Goal: Transaction & Acquisition: Book appointment/travel/reservation

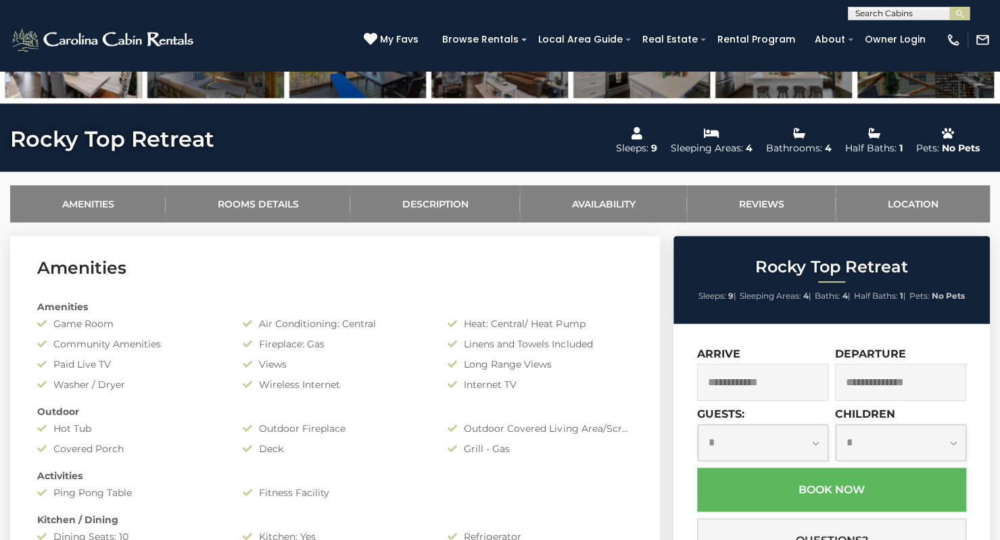
scroll to position [422, 0]
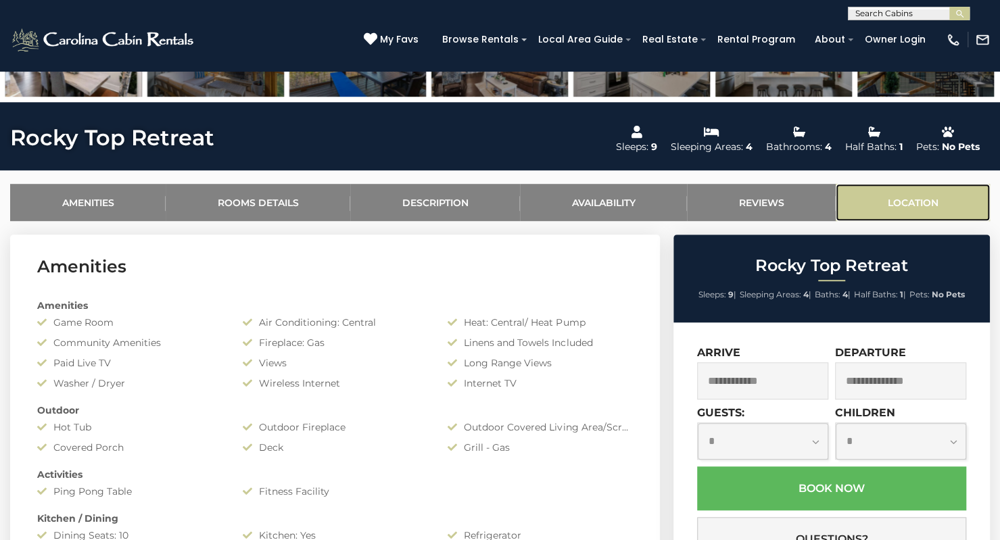
click at [924, 197] on link "Location" at bounding box center [913, 202] width 154 height 37
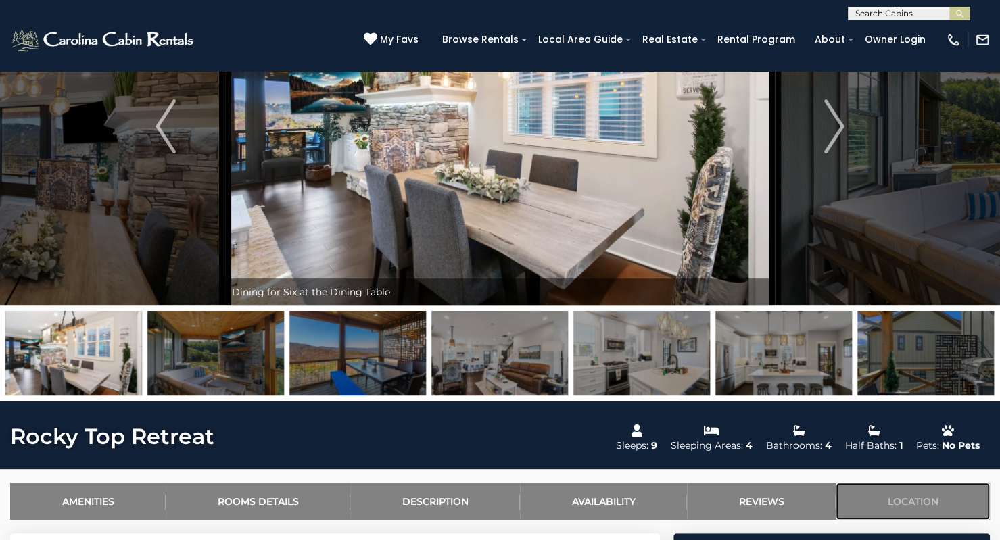
scroll to position [0, 0]
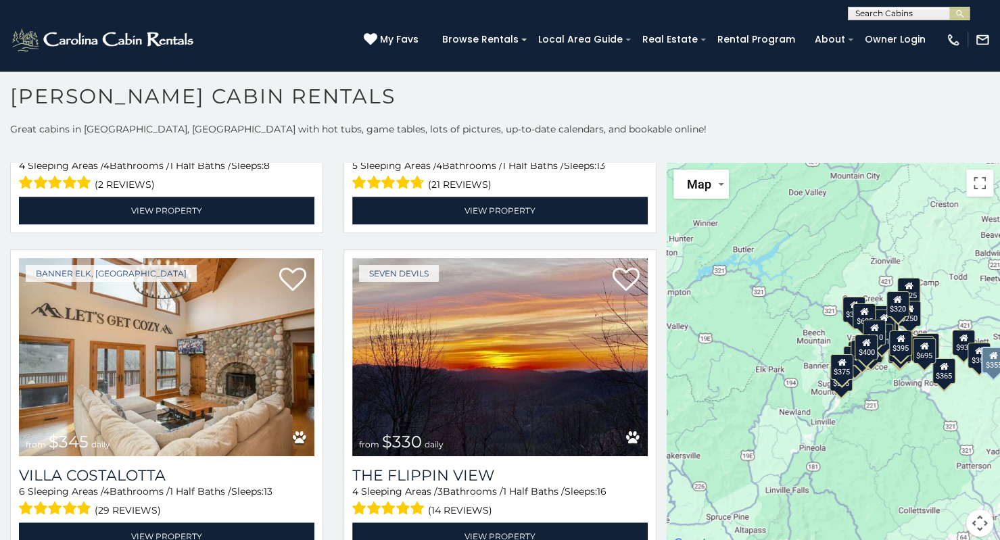
scroll to position [3861, 0]
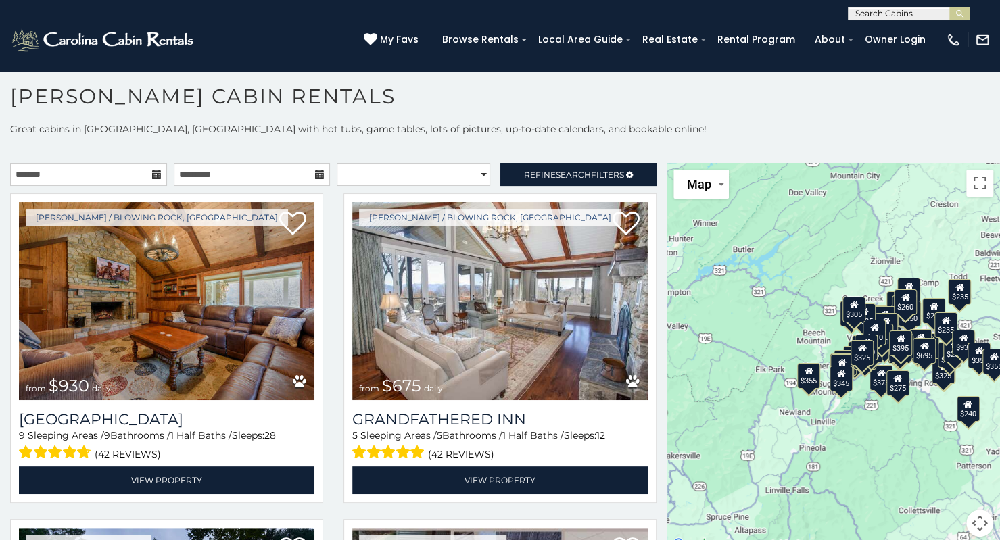
scroll to position [12, 0]
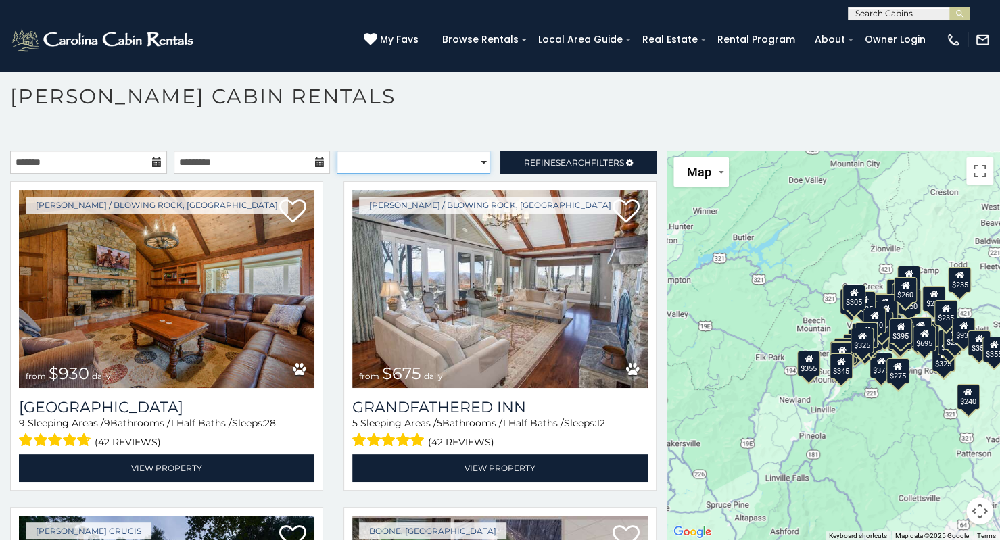
click at [473, 166] on select "**********" at bounding box center [414, 162] width 154 height 23
click at [337, 151] on select "**********" at bounding box center [414, 162] width 154 height 23
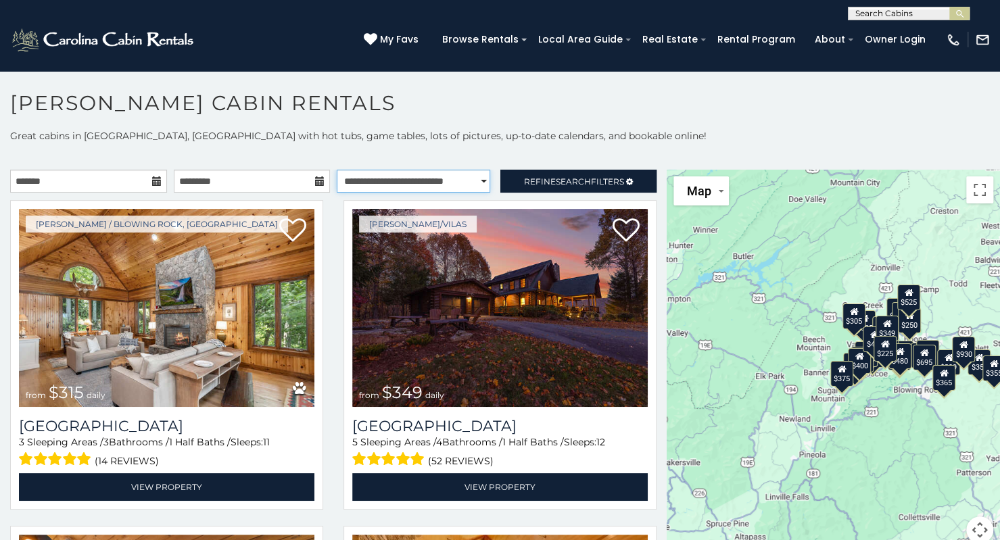
click at [469, 181] on select "**********" at bounding box center [414, 181] width 154 height 23
click at [337, 170] on select "**********" at bounding box center [414, 181] width 154 height 23
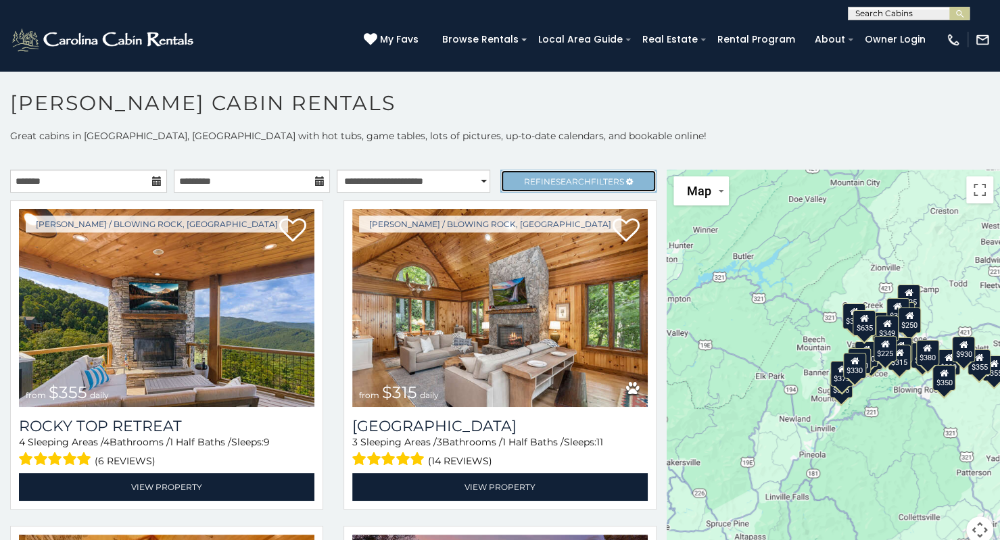
click at [556, 183] on span "Search" at bounding box center [573, 182] width 35 height 10
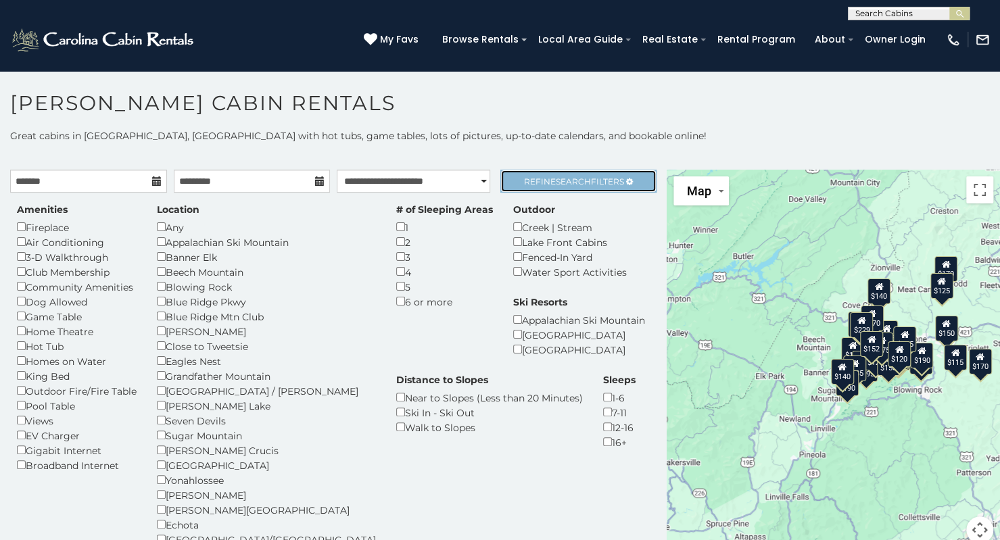
click at [559, 181] on span "Search" at bounding box center [573, 182] width 35 height 10
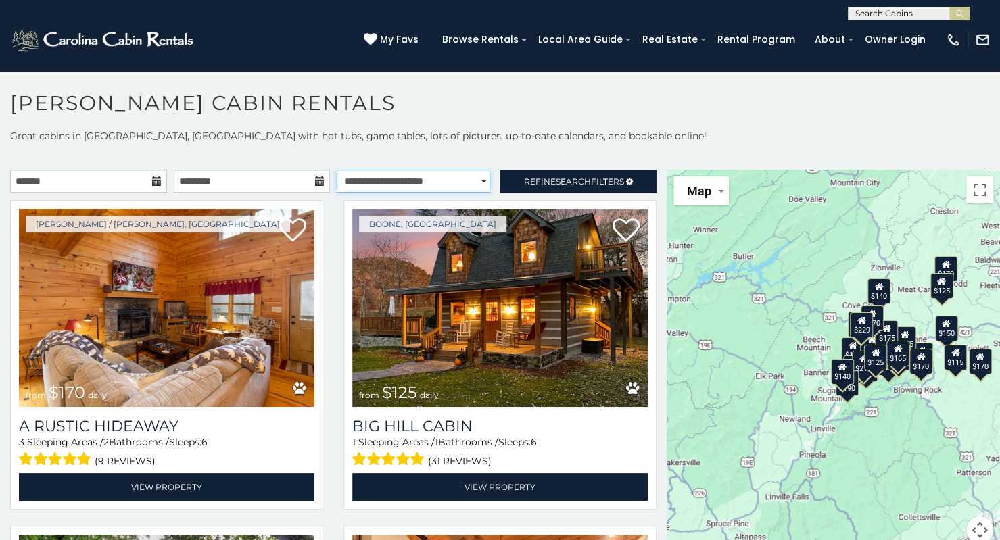
click at [456, 174] on select "**********" at bounding box center [414, 181] width 154 height 23
click at [337, 170] on select "**********" at bounding box center [414, 181] width 154 height 23
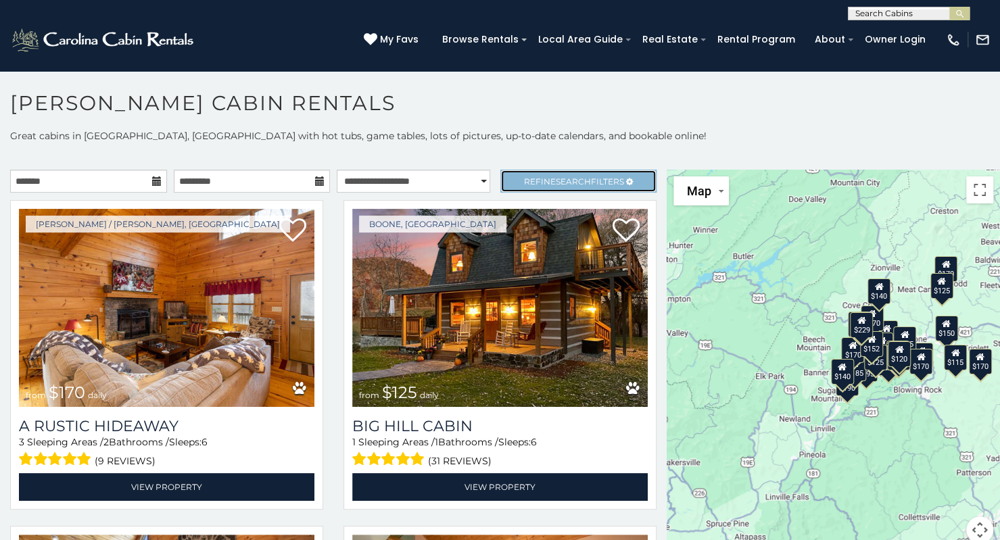
click at [524, 177] on span "Refine Search Filters" at bounding box center [574, 182] width 100 height 10
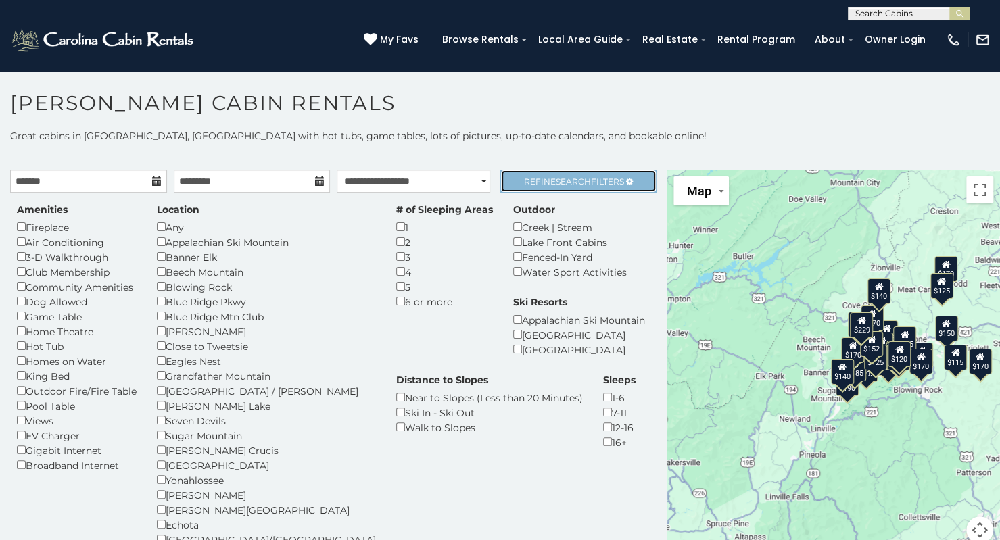
click at [524, 177] on span "Refine Search Filters" at bounding box center [574, 182] width 100 height 10
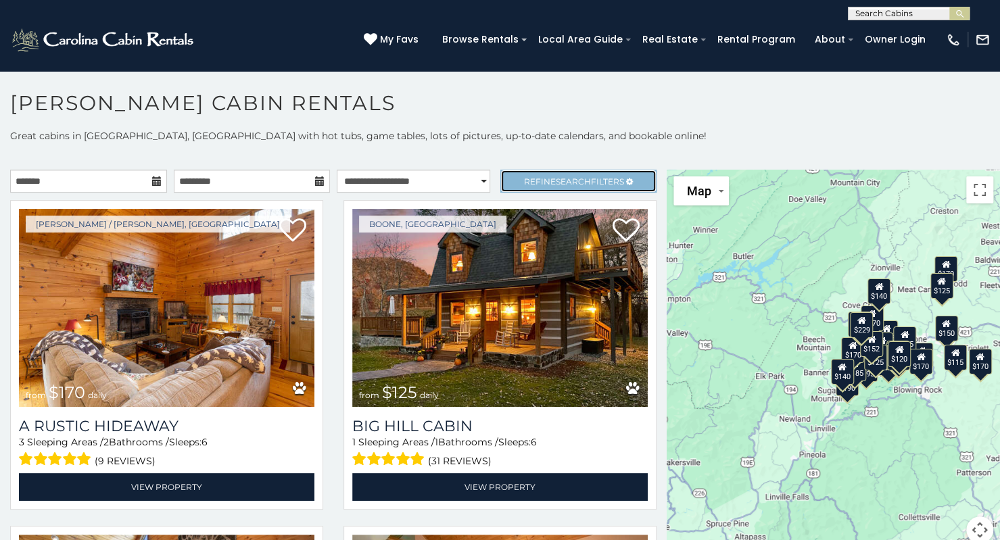
click at [574, 174] on link "Refine Search Filters" at bounding box center [578, 181] width 157 height 23
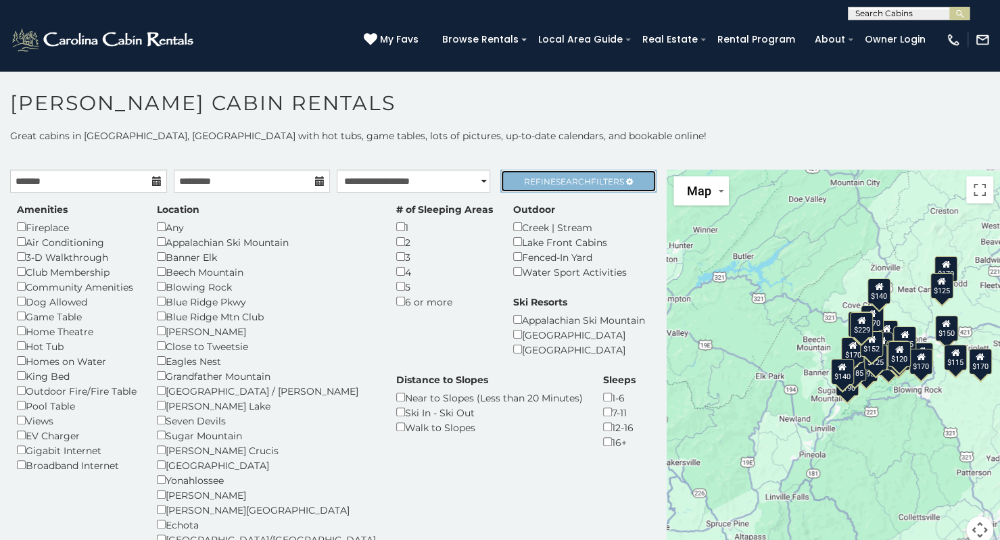
click at [582, 178] on span "Refine Search Filters" at bounding box center [574, 182] width 100 height 10
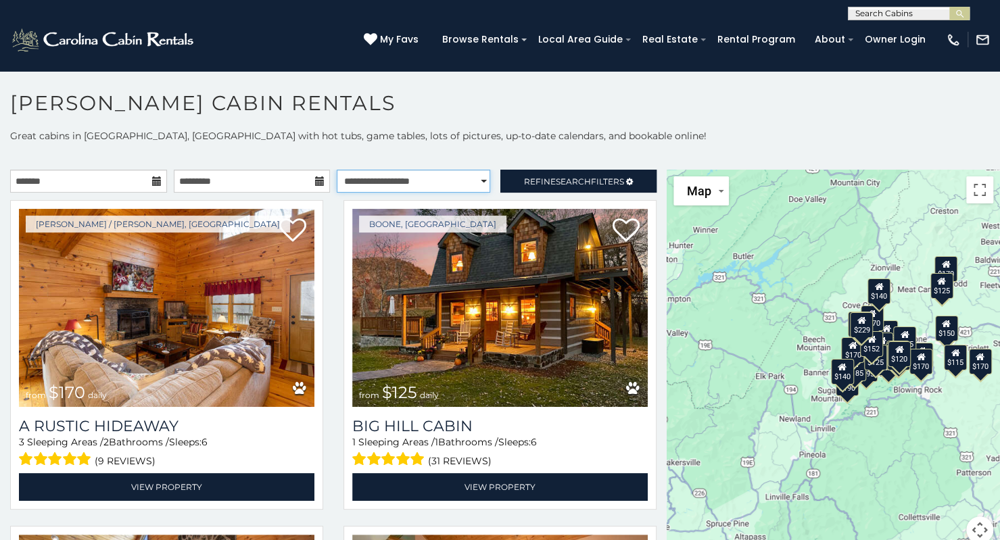
click at [440, 179] on select "**********" at bounding box center [414, 181] width 154 height 23
click at [337, 170] on select "**********" at bounding box center [414, 181] width 154 height 23
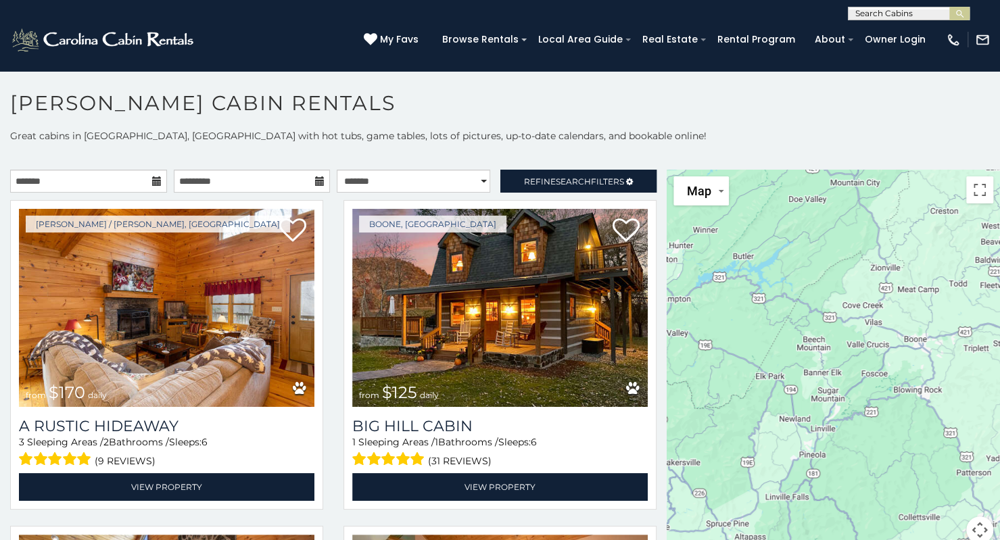
click at [406, 198] on div "**********" at bounding box center [333, 185] width 667 height 30
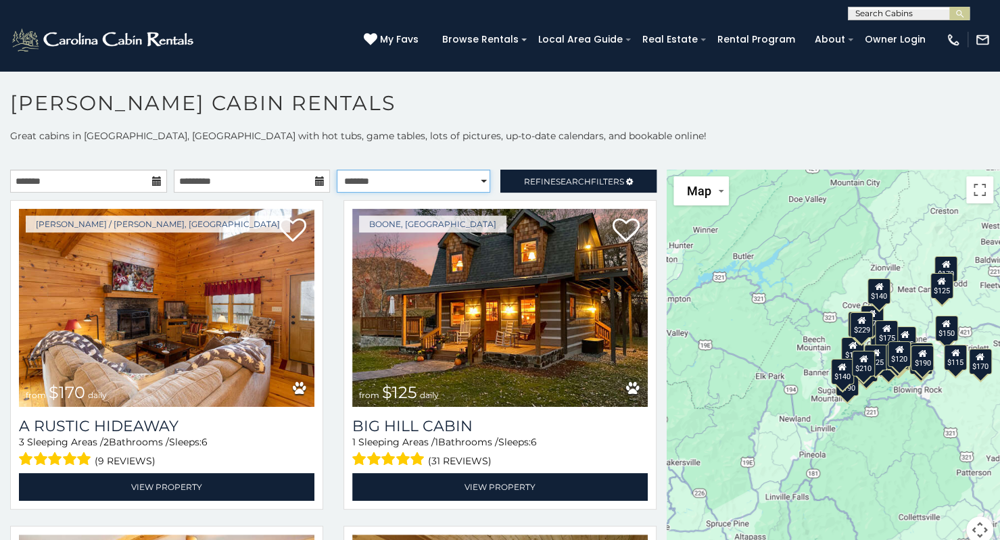
click at [459, 174] on select "**********" at bounding box center [414, 181] width 154 height 23
click at [337, 170] on select "**********" at bounding box center [414, 181] width 154 height 23
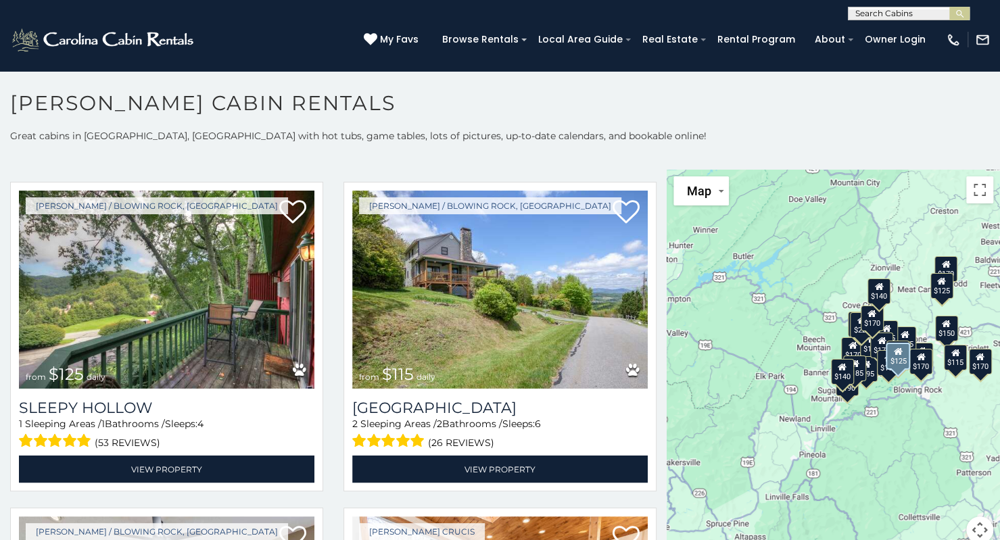
scroll to position [4465, 0]
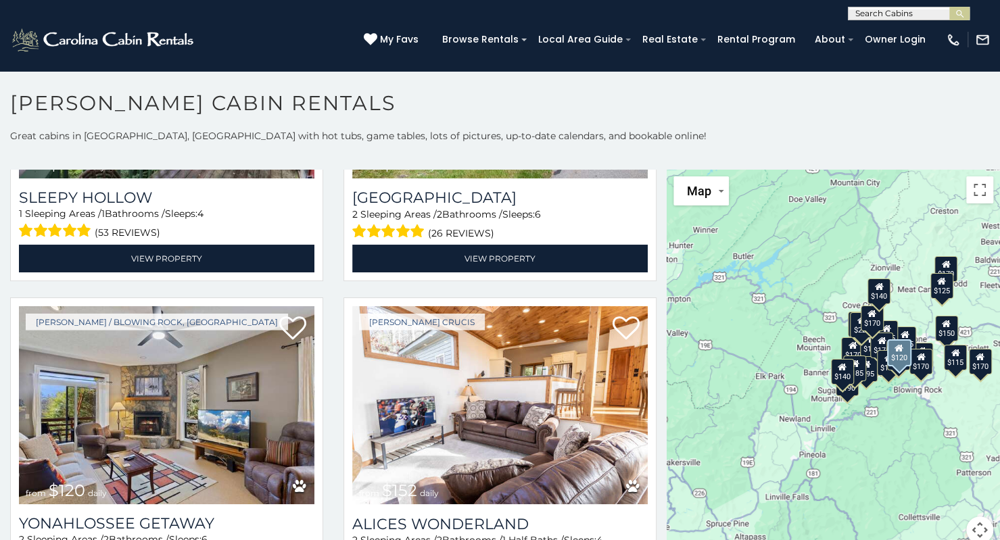
scroll to position [12, 0]
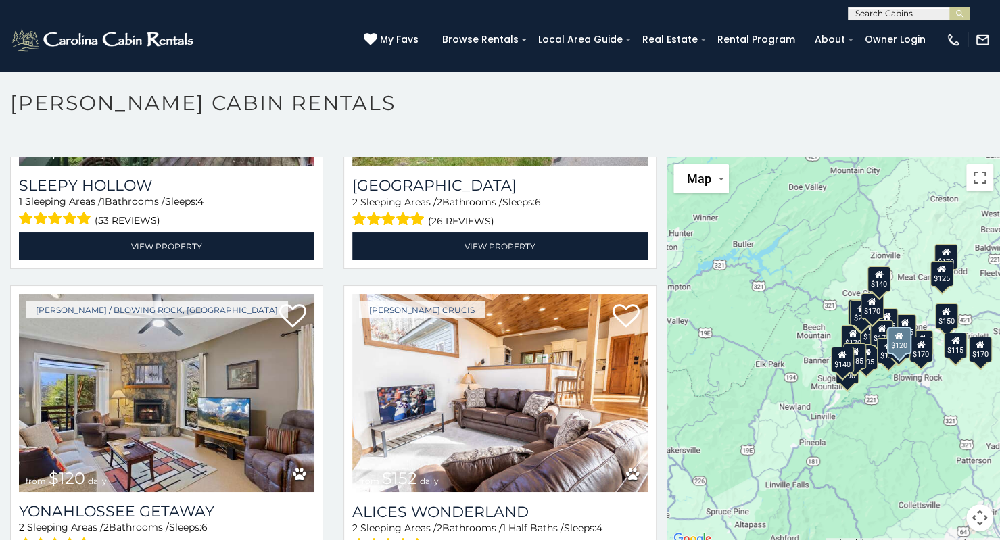
select select "**********"
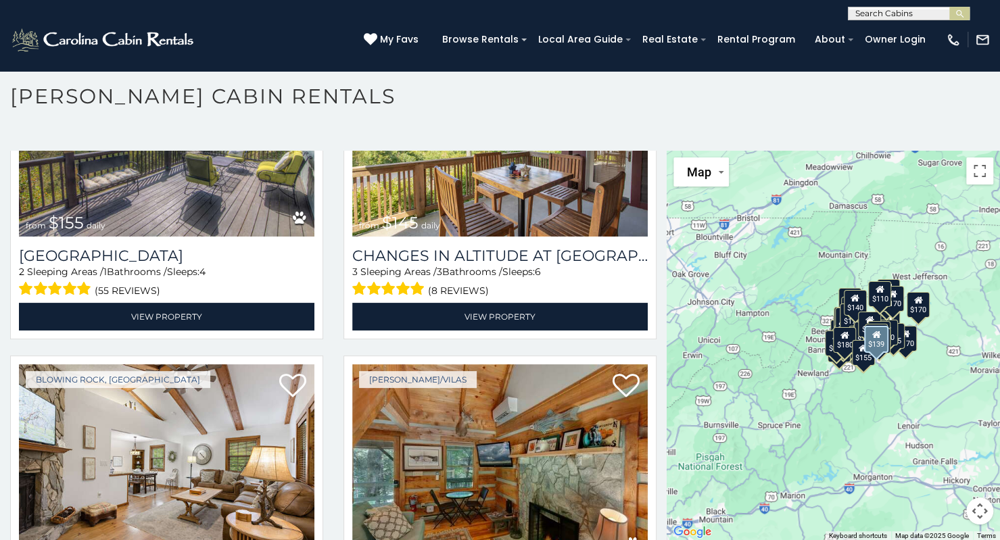
scroll to position [6777, 0]
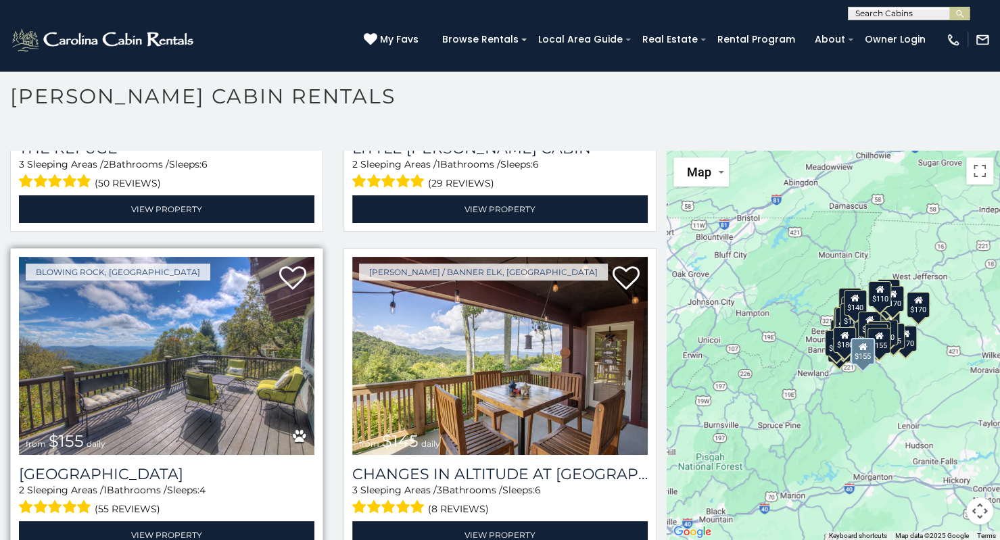
click at [210, 455] on div "Cloud Forest Lane 2 Sleeping Areas / 1 Bathrooms / Sleeps: 4 (55 reviews) View …" at bounding box center [167, 502] width 296 height 94
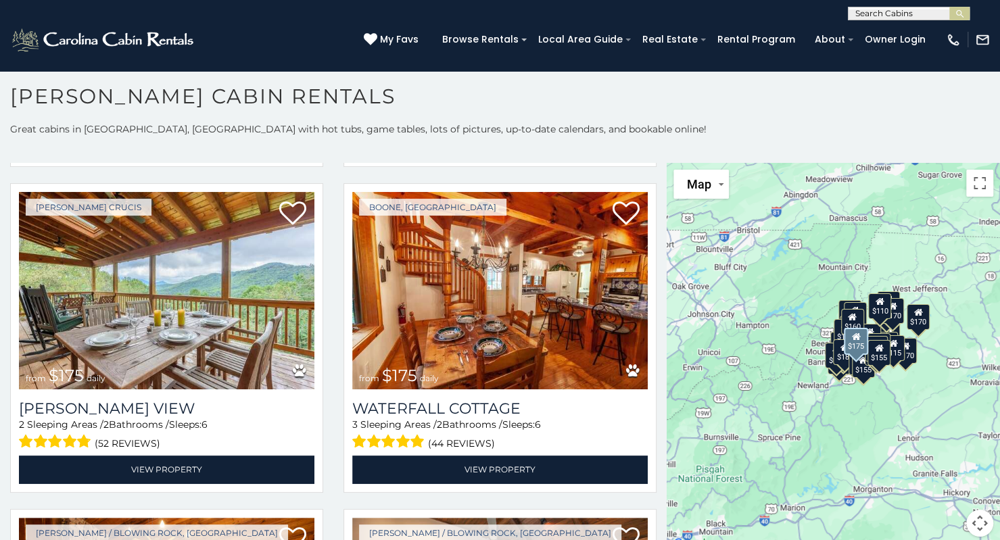
scroll to position [1649, 0]
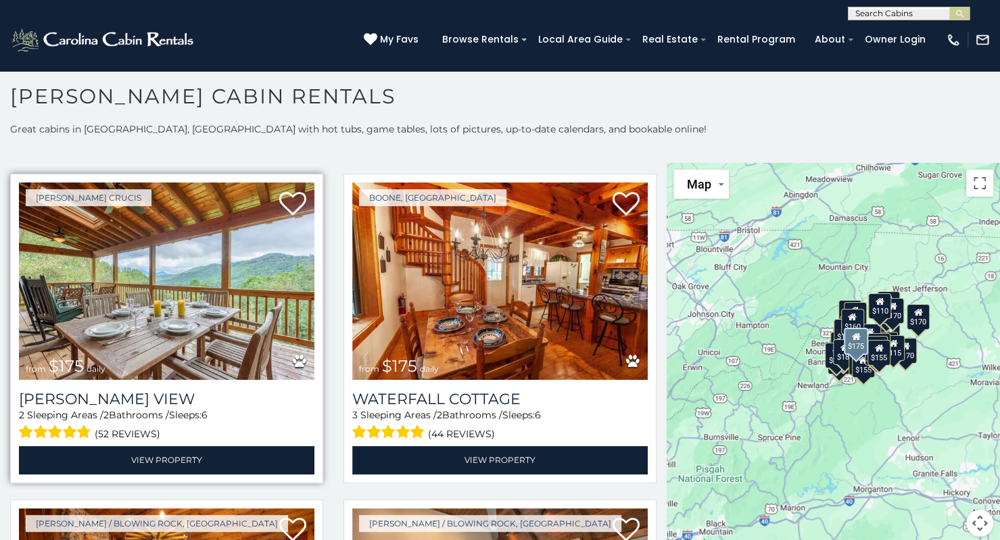
click at [206, 256] on img at bounding box center [167, 282] width 296 height 198
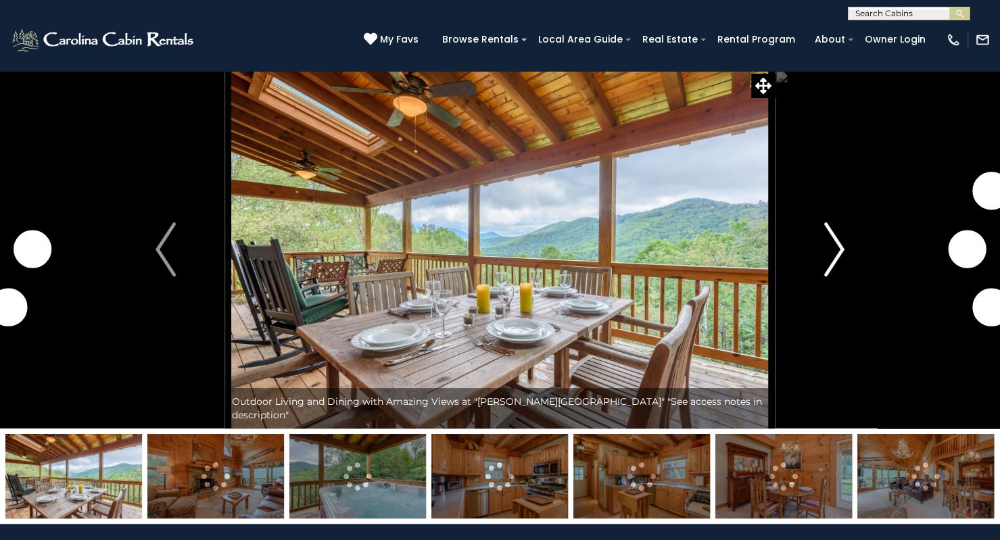
click at [833, 254] on img "Next" at bounding box center [834, 249] width 20 height 54
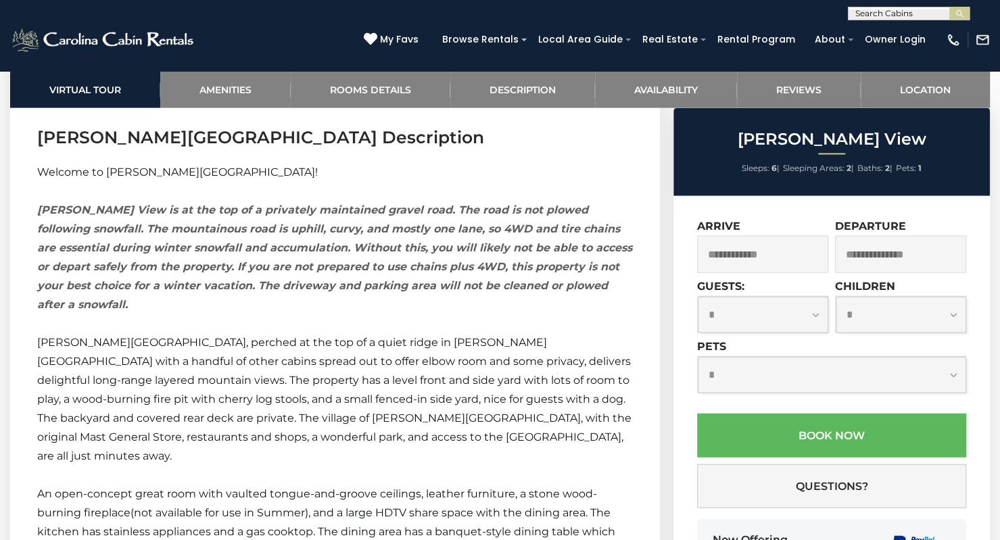
scroll to position [1683, 0]
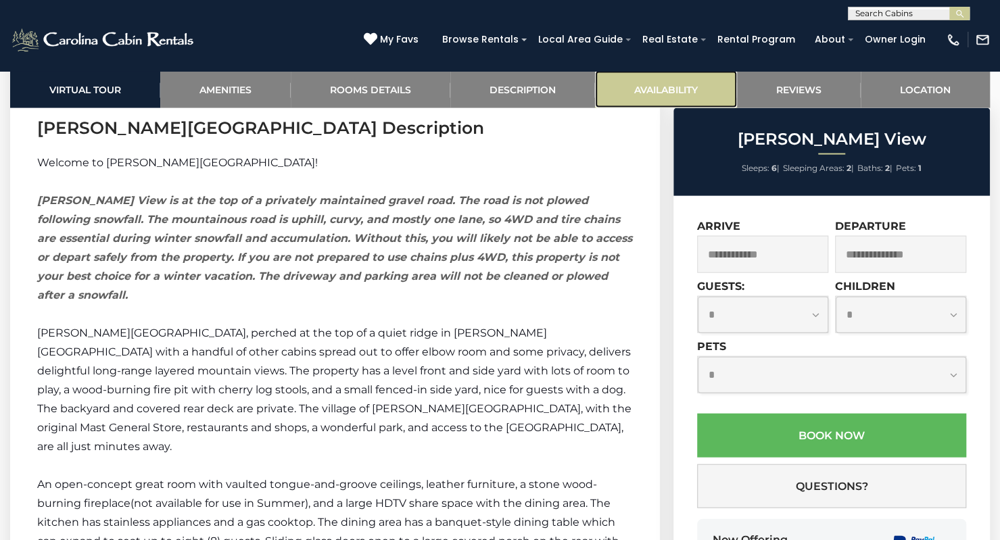
click at [671, 83] on link "Availability" at bounding box center [666, 89] width 142 height 37
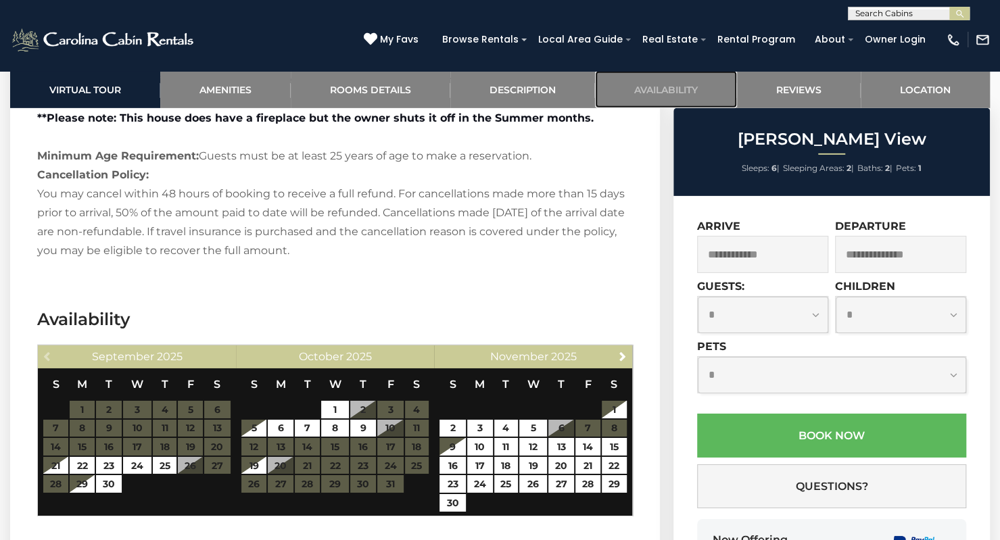
scroll to position [2472, 0]
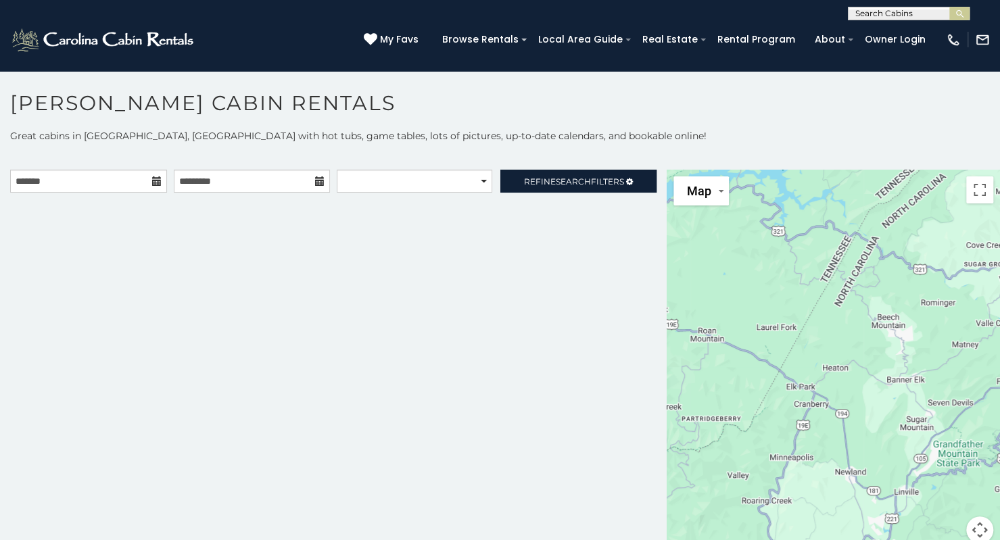
scroll to position [7, 0]
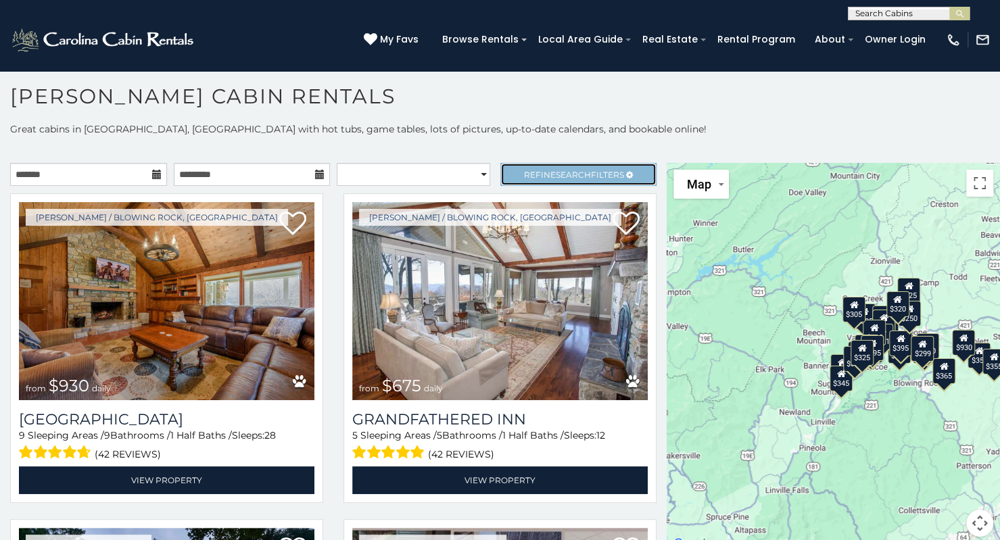
click at [552, 167] on link "Refine Search Filters" at bounding box center [578, 174] width 157 height 23
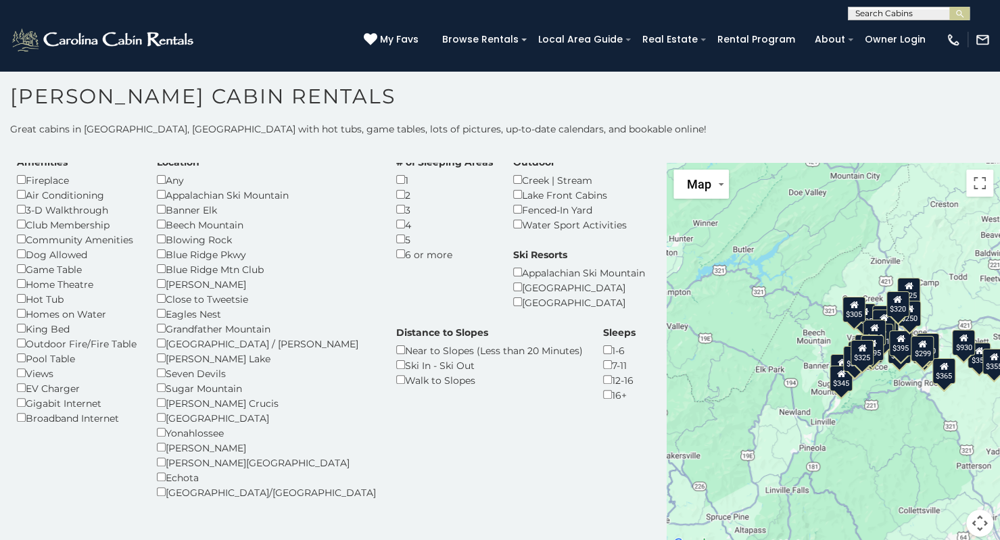
scroll to position [0, 0]
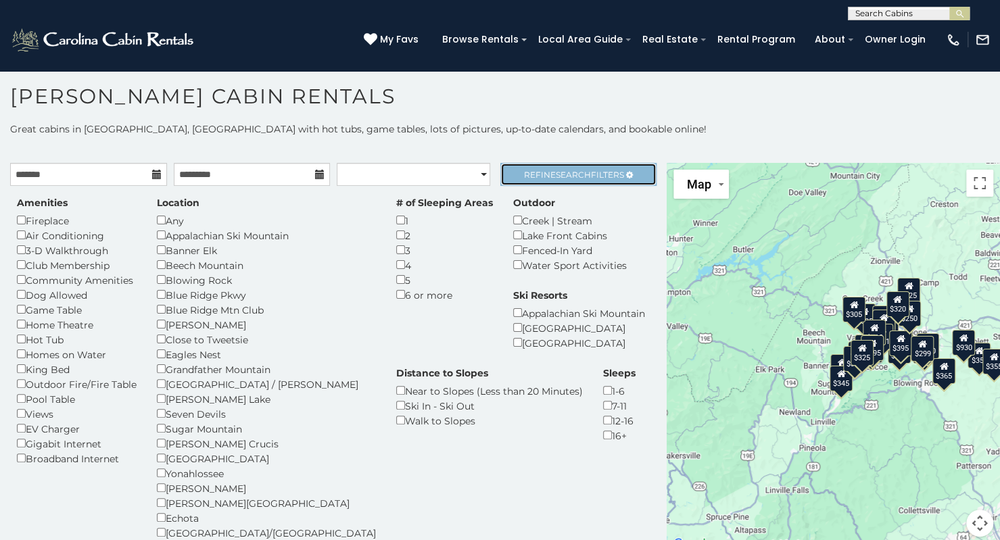
click at [556, 170] on span "Search" at bounding box center [573, 175] width 35 height 10
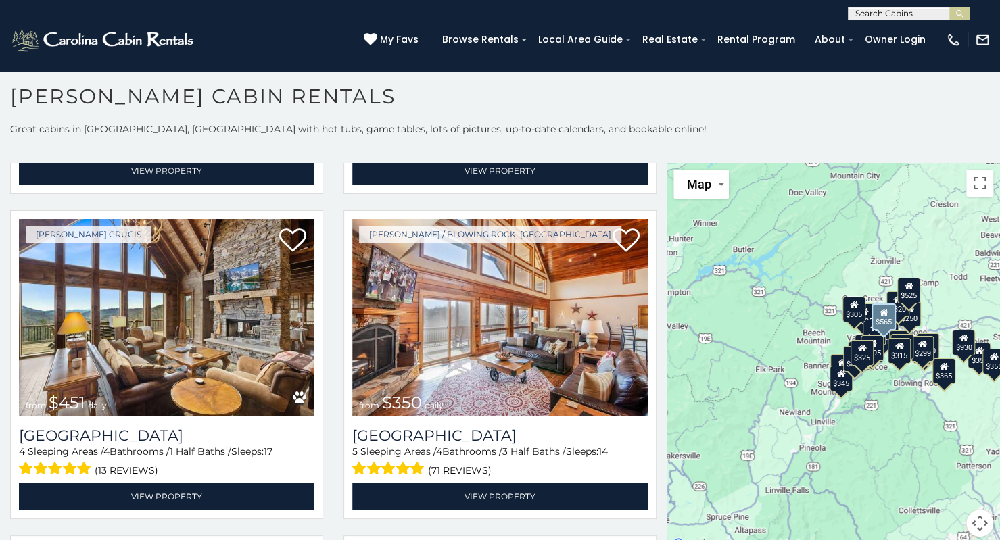
scroll to position [1940, 0]
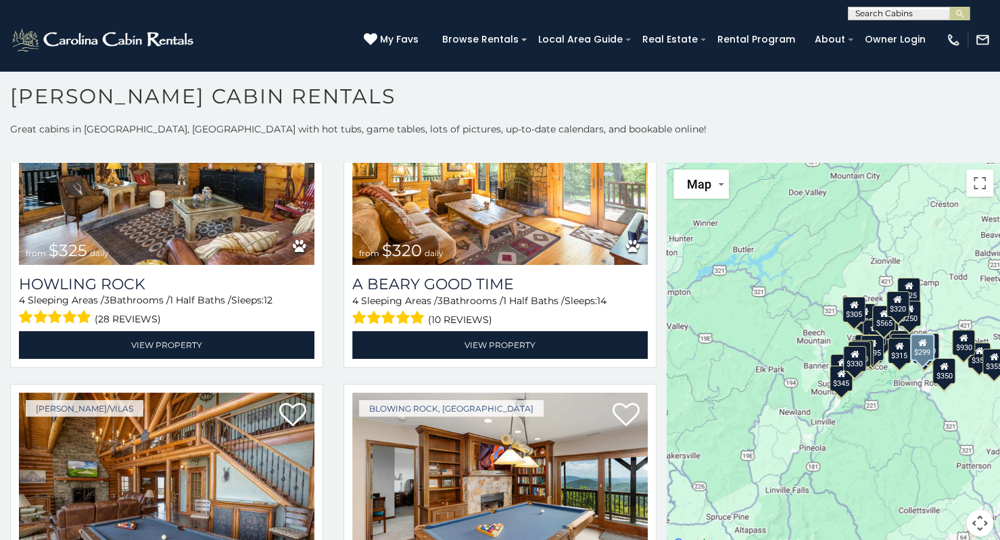
scroll to position [4465, 0]
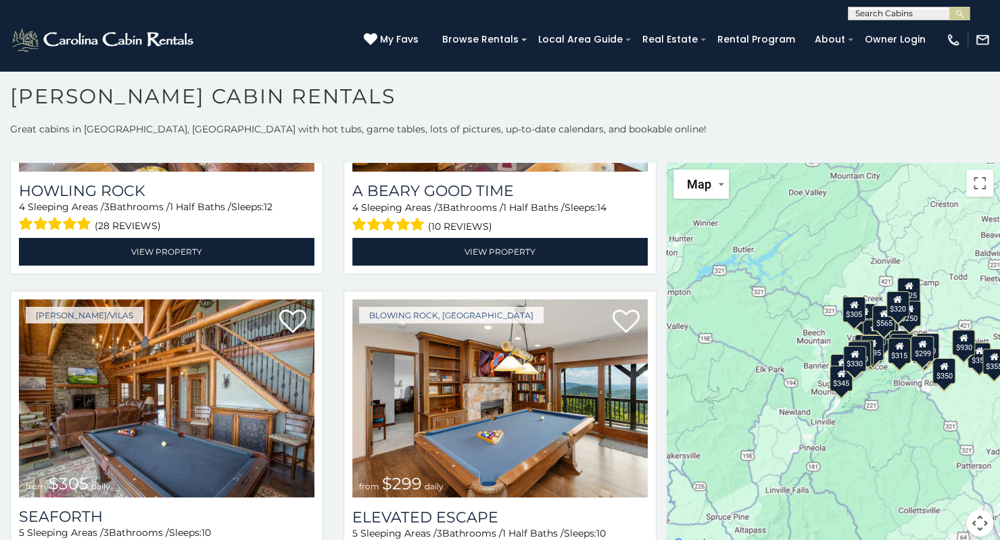
select select "**********"
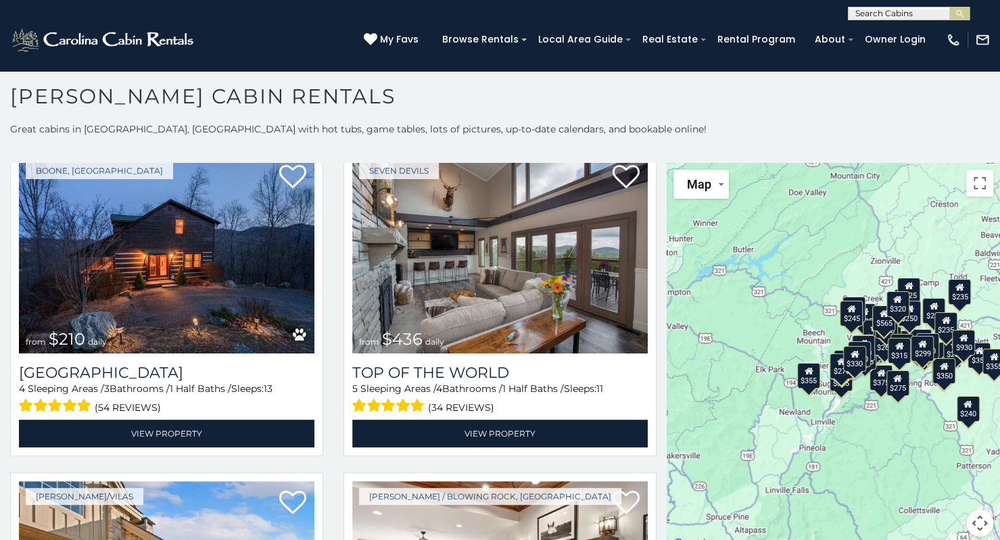
scroll to position [5290, 0]
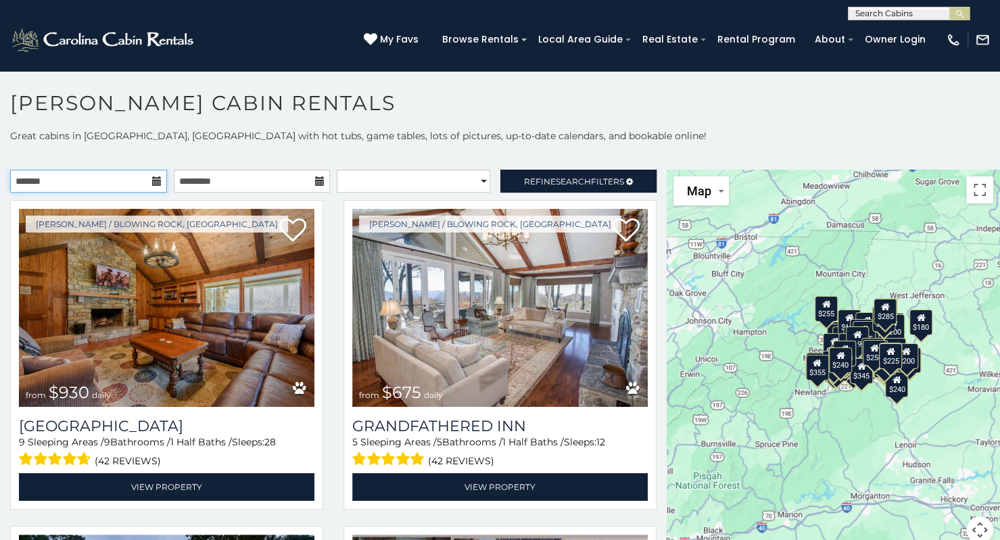
click at [156, 187] on input "text" at bounding box center [88, 181] width 157 height 23
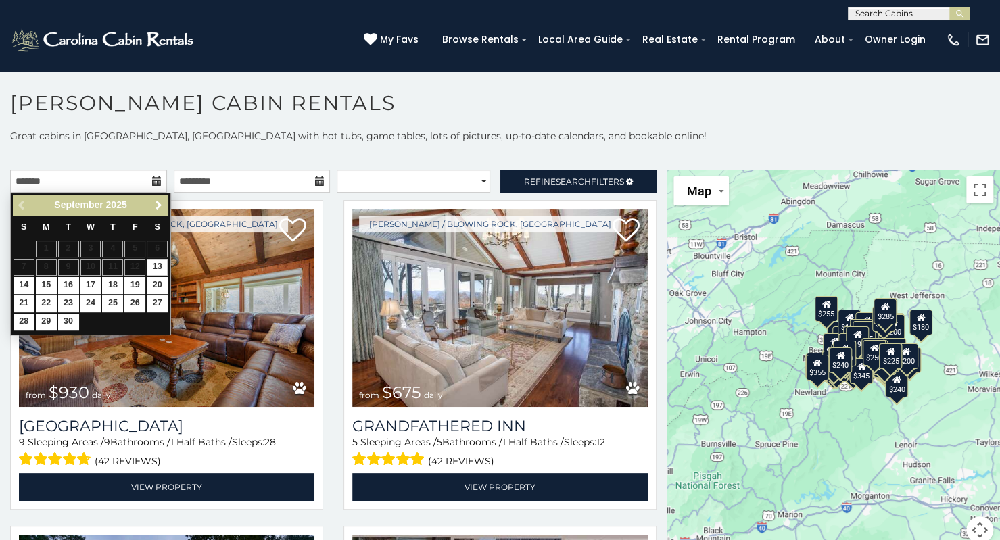
click at [156, 209] on span "Next" at bounding box center [159, 205] width 11 height 11
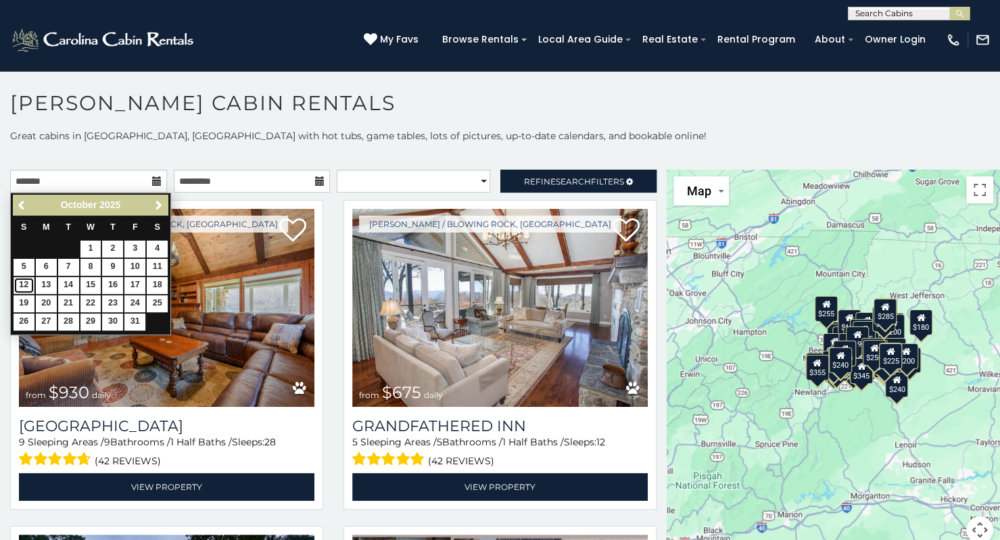
click at [27, 282] on link "12" at bounding box center [24, 285] width 21 height 17
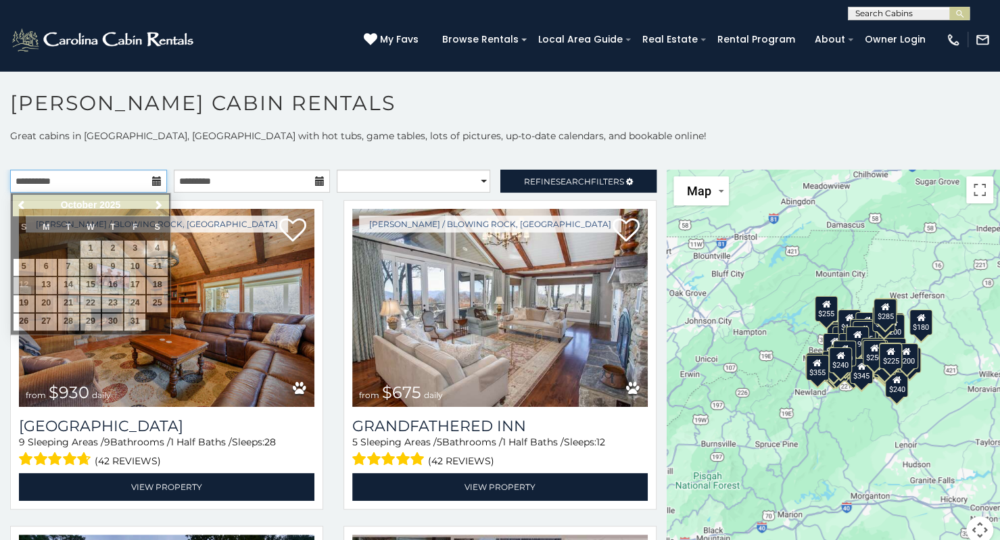
click at [81, 177] on input "**********" at bounding box center [88, 181] width 157 height 23
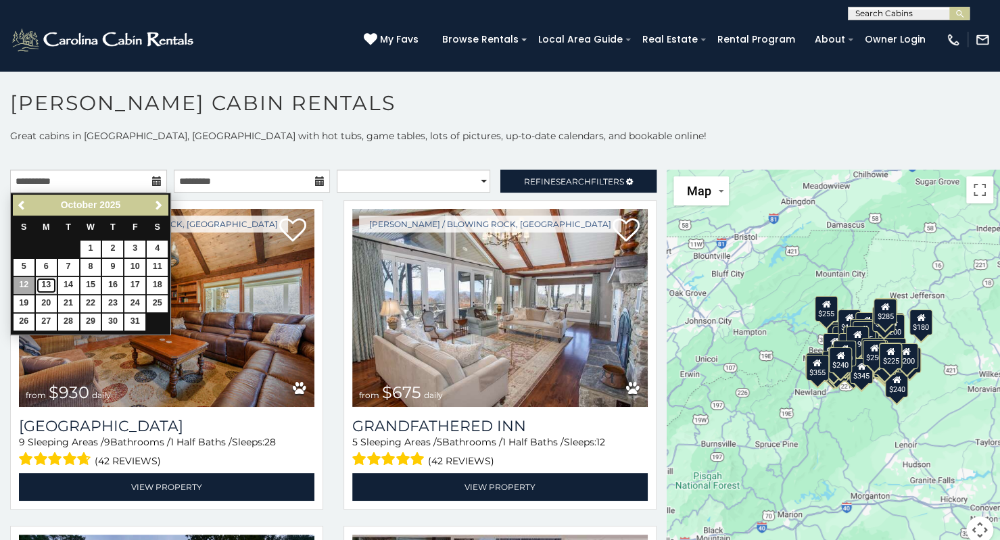
click at [44, 278] on link "13" at bounding box center [46, 285] width 21 height 17
type input "**********"
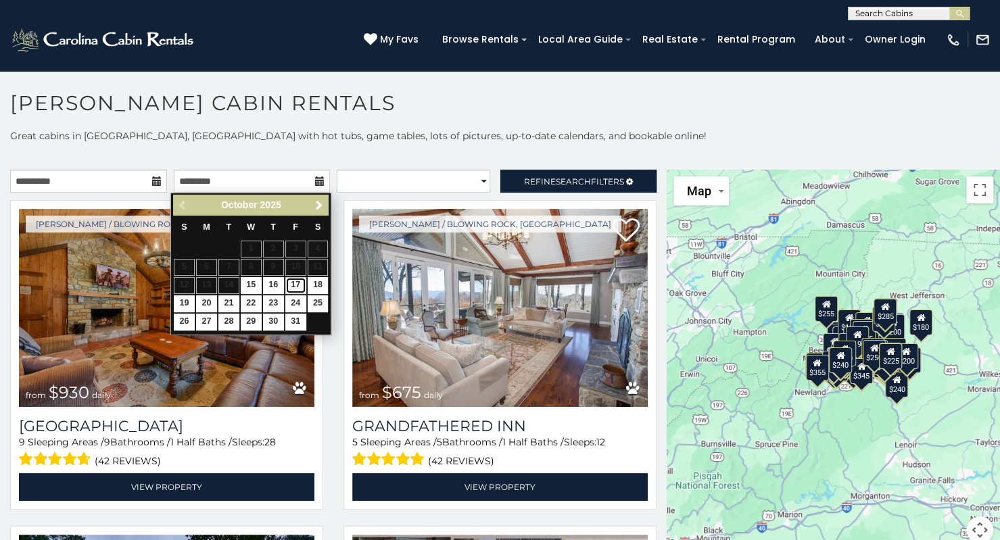
click at [300, 280] on link "17" at bounding box center [295, 285] width 21 height 17
type input "**********"
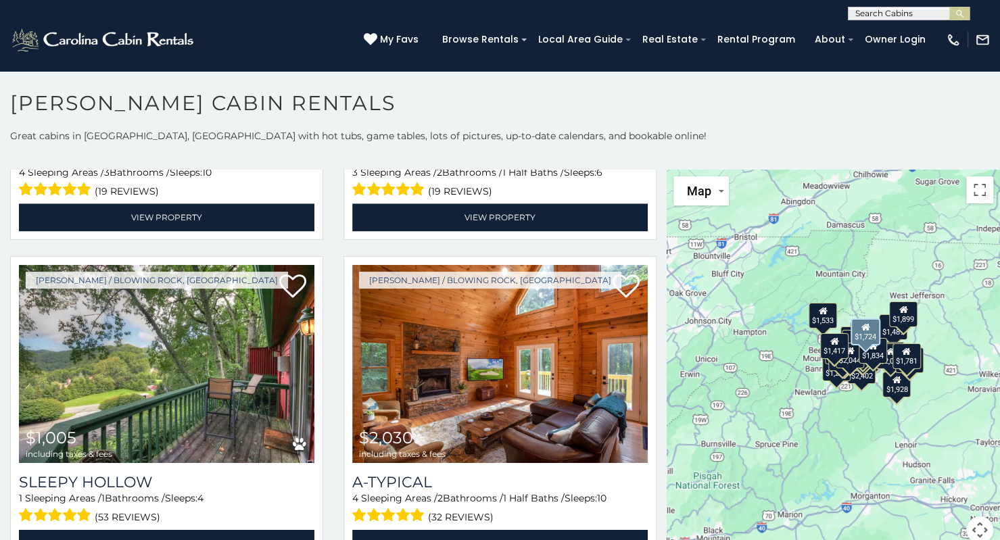
scroll to position [4183, 0]
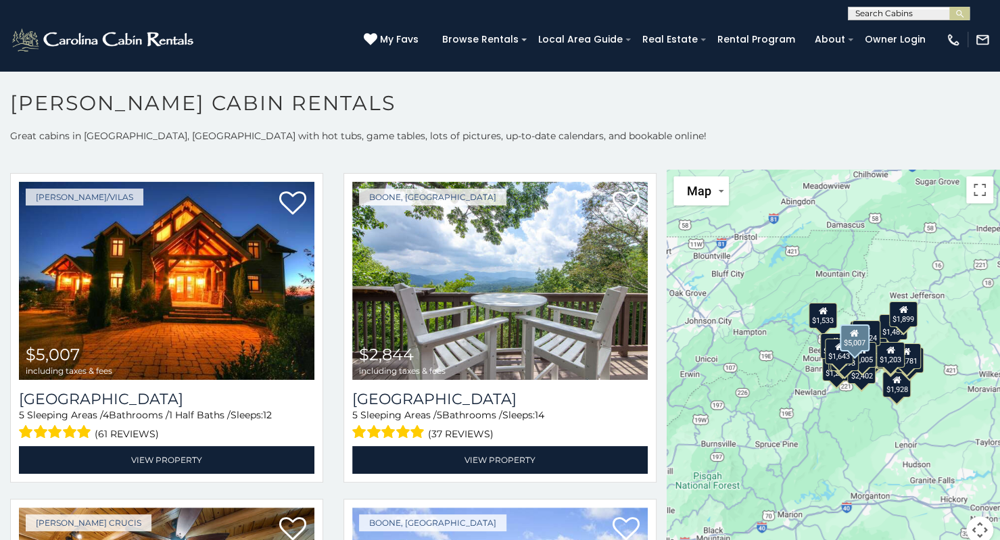
scroll to position [354, 0]
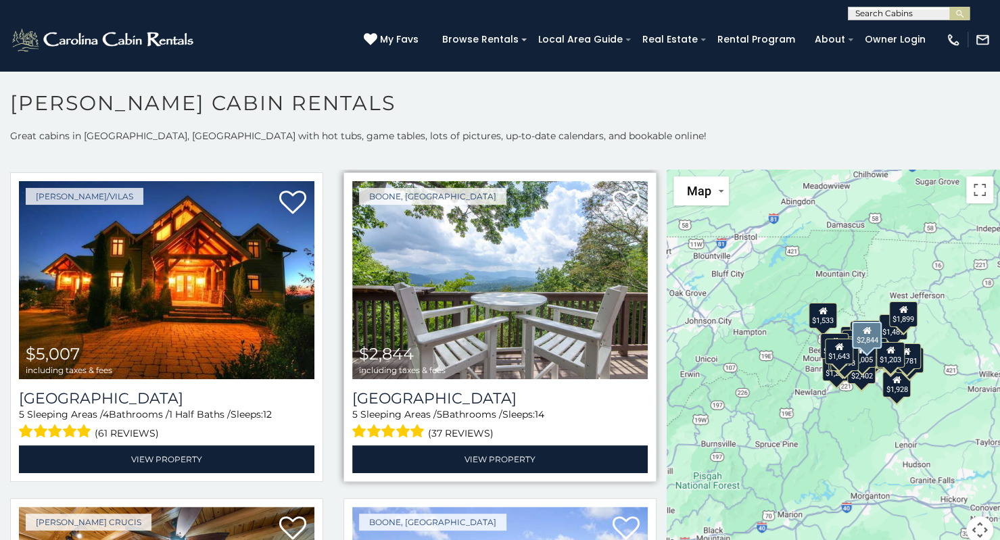
click at [528, 272] on img at bounding box center [500, 280] width 296 height 198
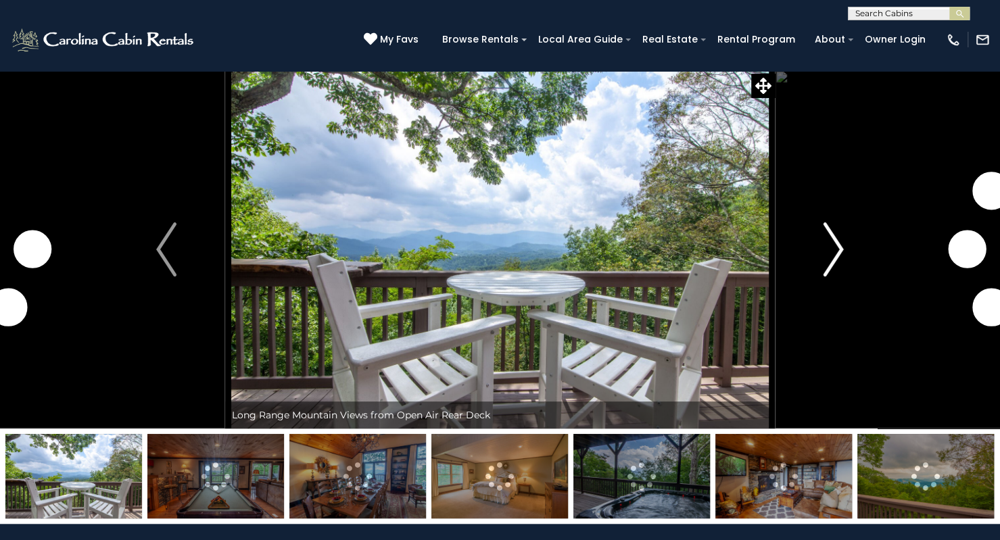
click at [836, 250] on img "Next" at bounding box center [834, 249] width 20 height 54
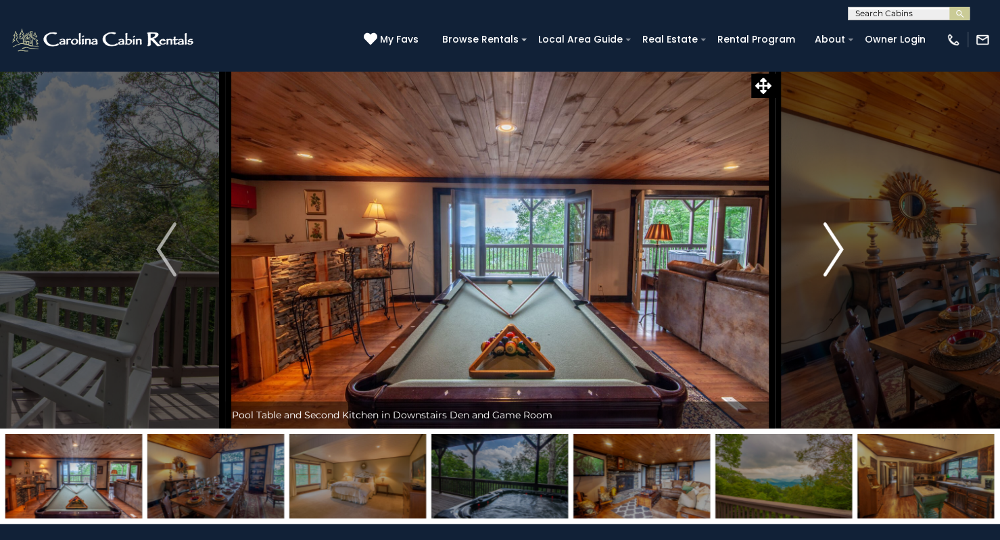
click at [836, 250] on img "Next" at bounding box center [834, 249] width 20 height 54
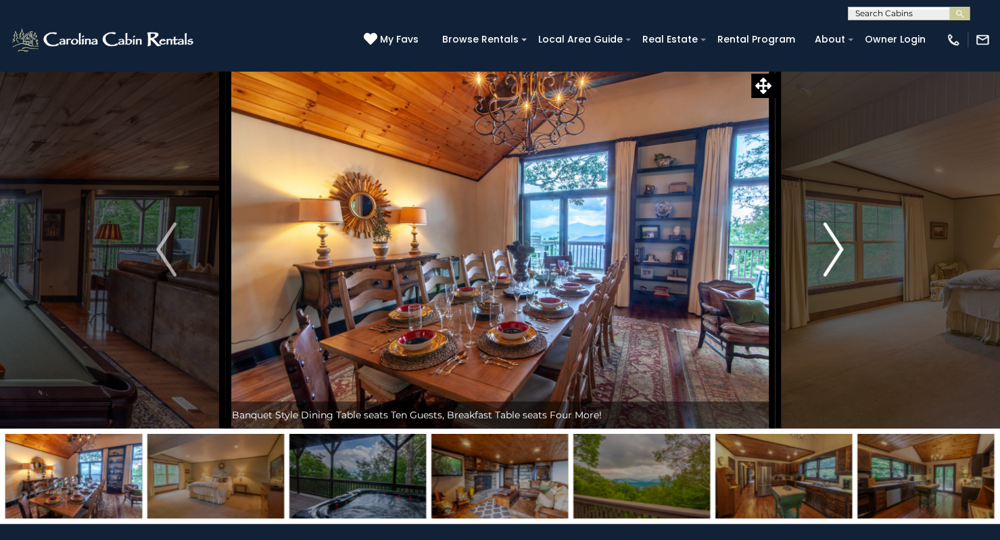
click at [836, 250] on img "Next" at bounding box center [834, 249] width 20 height 54
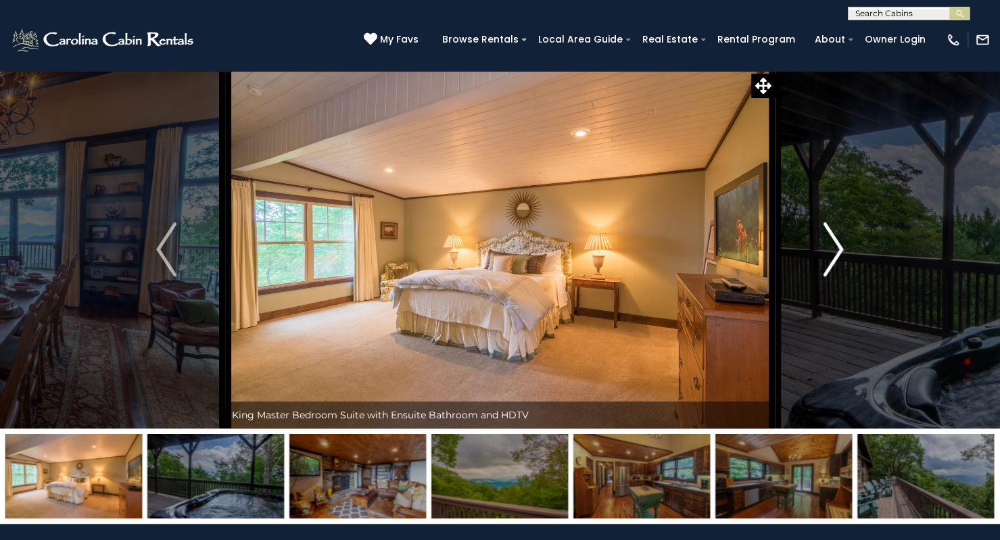
click at [836, 250] on img "Next" at bounding box center [834, 249] width 20 height 54
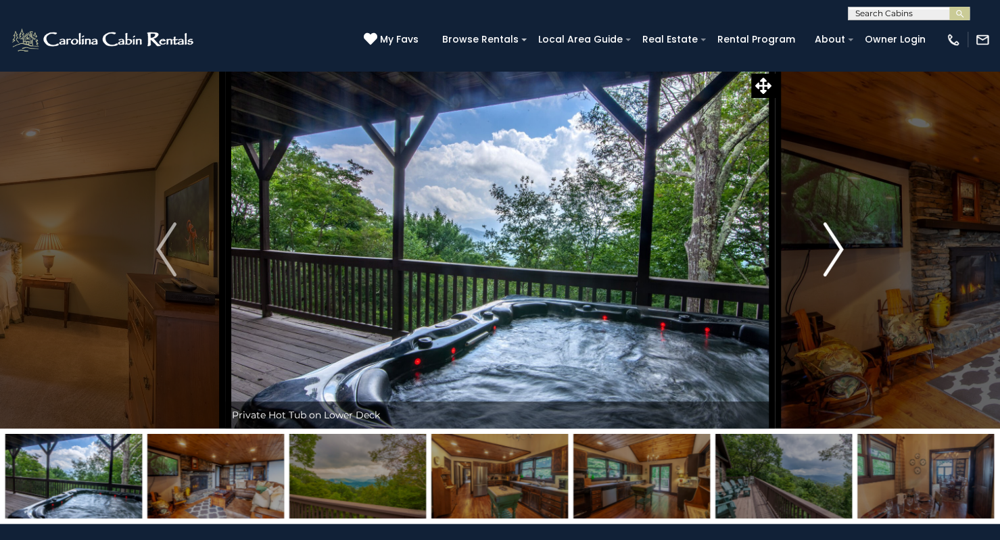
click at [836, 250] on img "Next" at bounding box center [834, 249] width 20 height 54
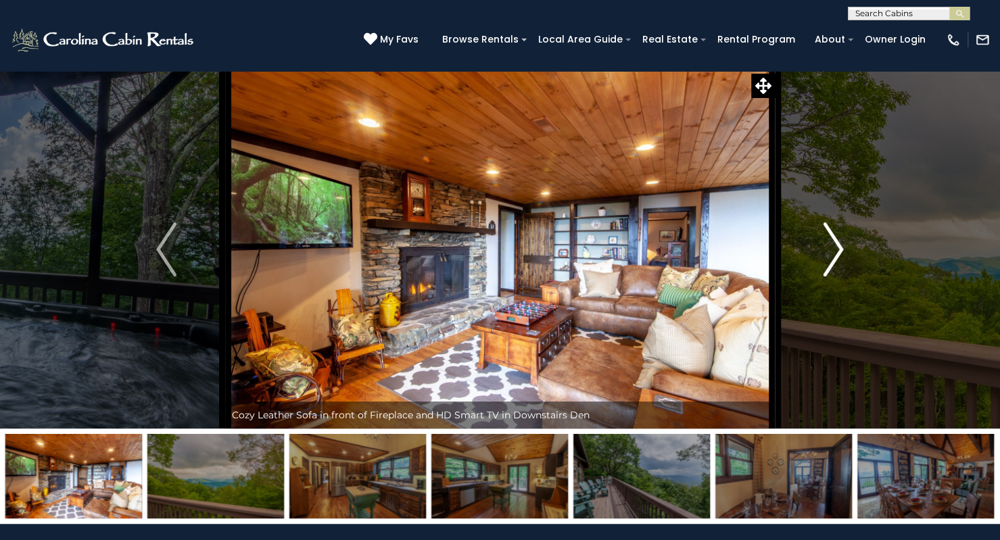
click at [836, 250] on img "Next" at bounding box center [834, 249] width 20 height 54
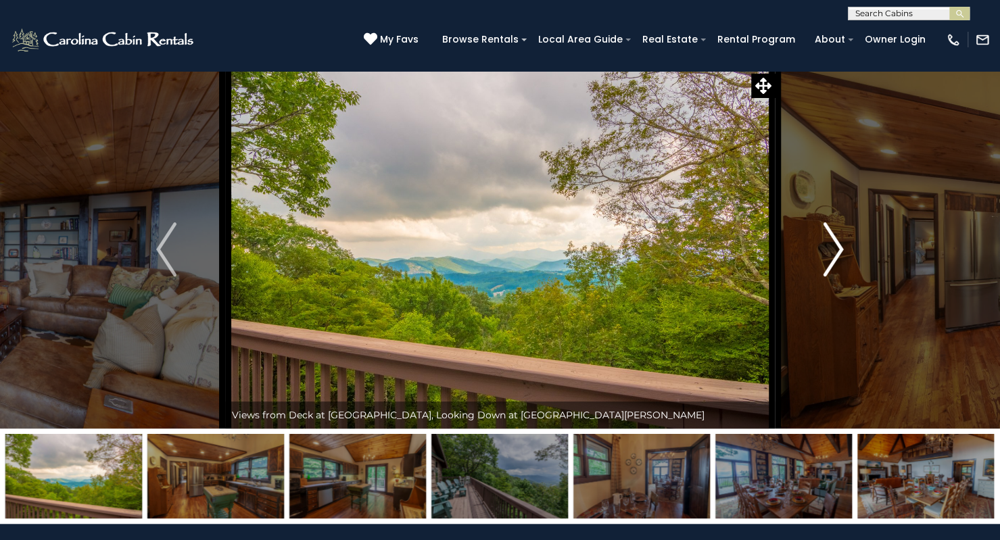
click at [836, 250] on img "Next" at bounding box center [834, 249] width 20 height 54
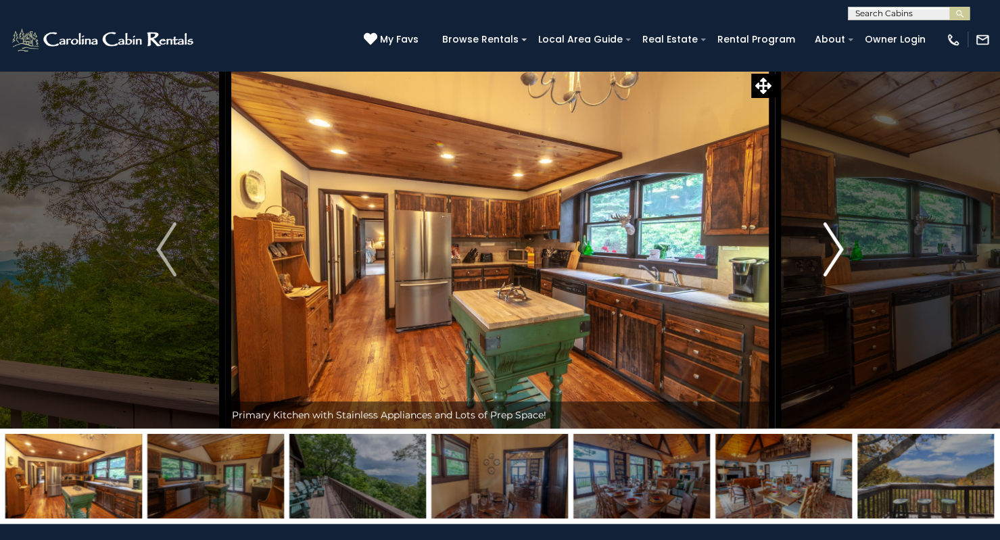
click at [836, 250] on img "Next" at bounding box center [834, 249] width 20 height 54
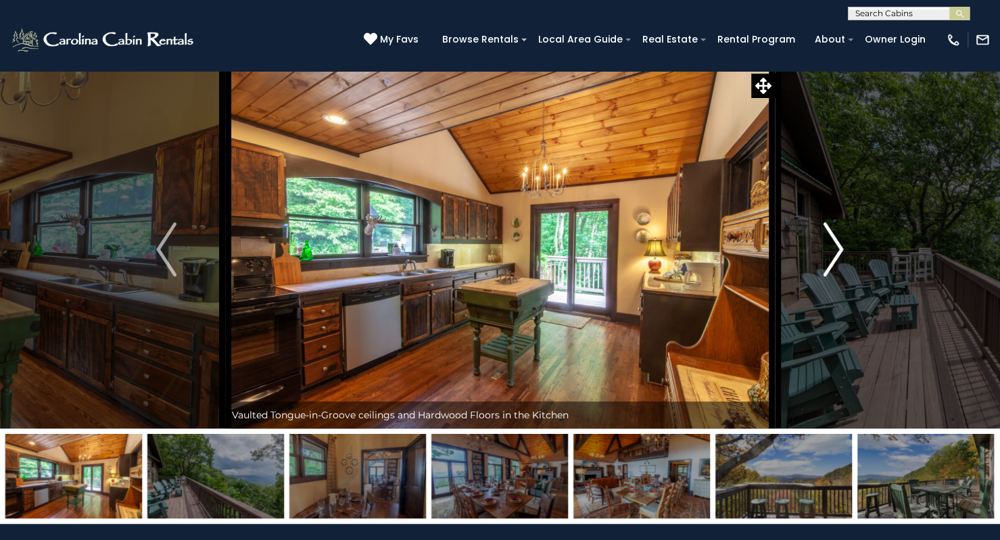
click at [836, 250] on img "Next" at bounding box center [834, 249] width 20 height 54
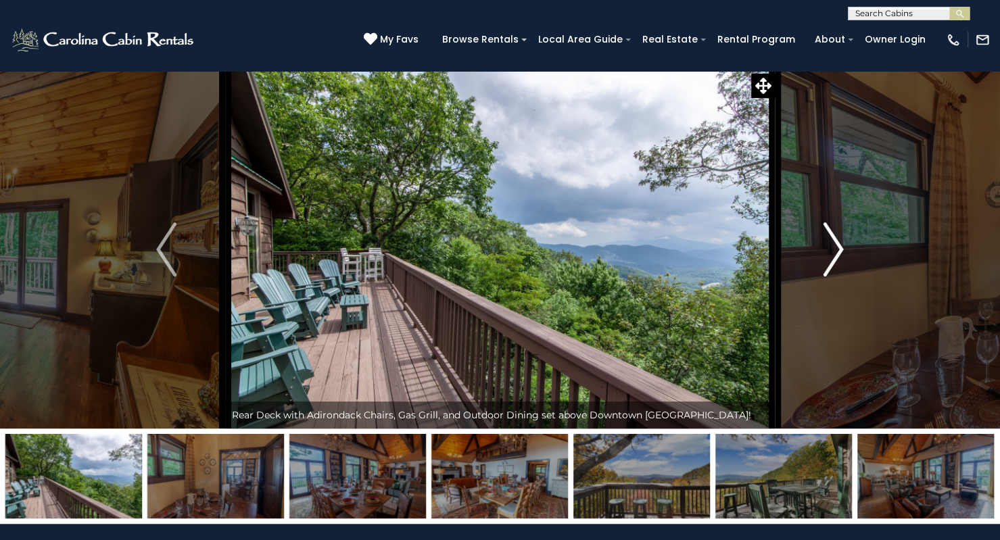
click at [836, 250] on img "Next" at bounding box center [834, 249] width 20 height 54
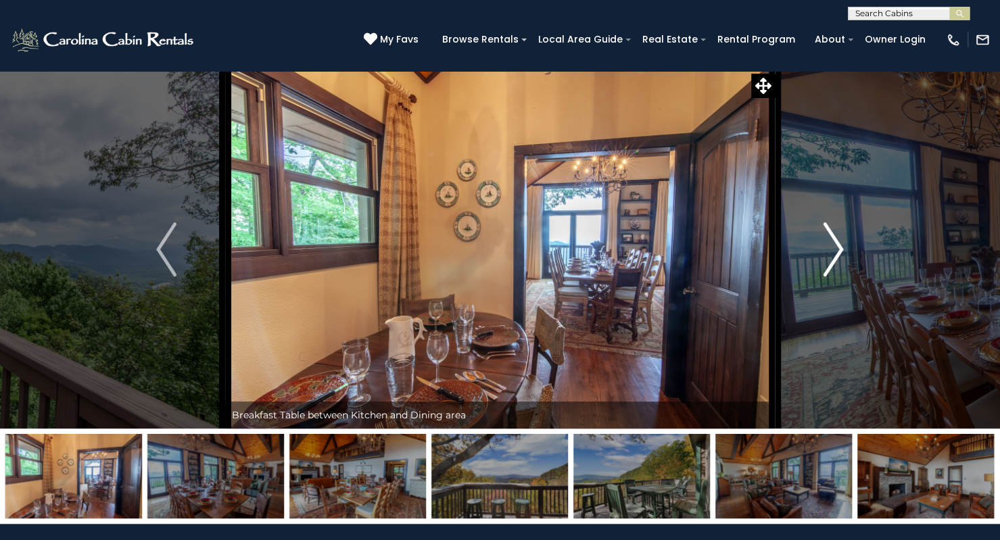
click at [836, 250] on img "Next" at bounding box center [834, 249] width 20 height 54
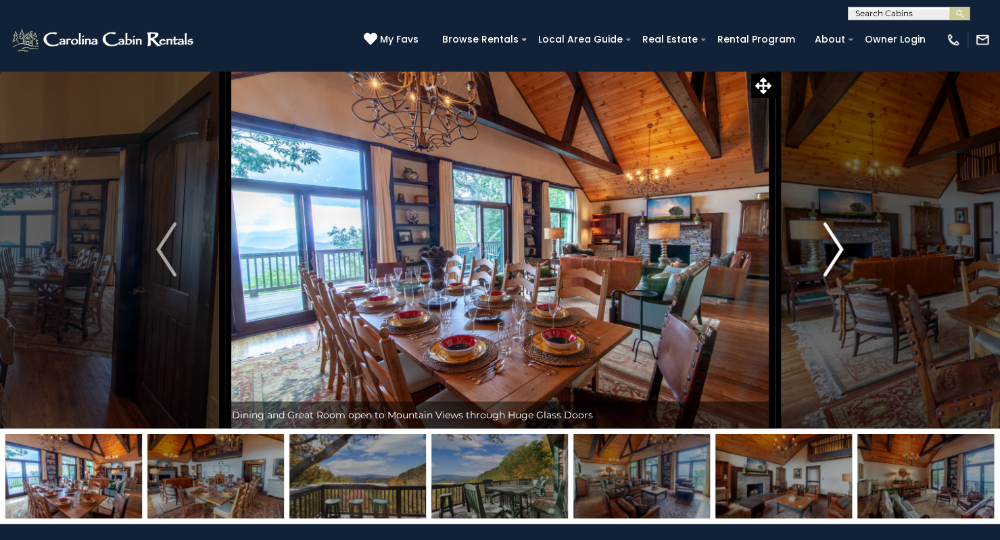
click at [836, 250] on img "Next" at bounding box center [834, 249] width 20 height 54
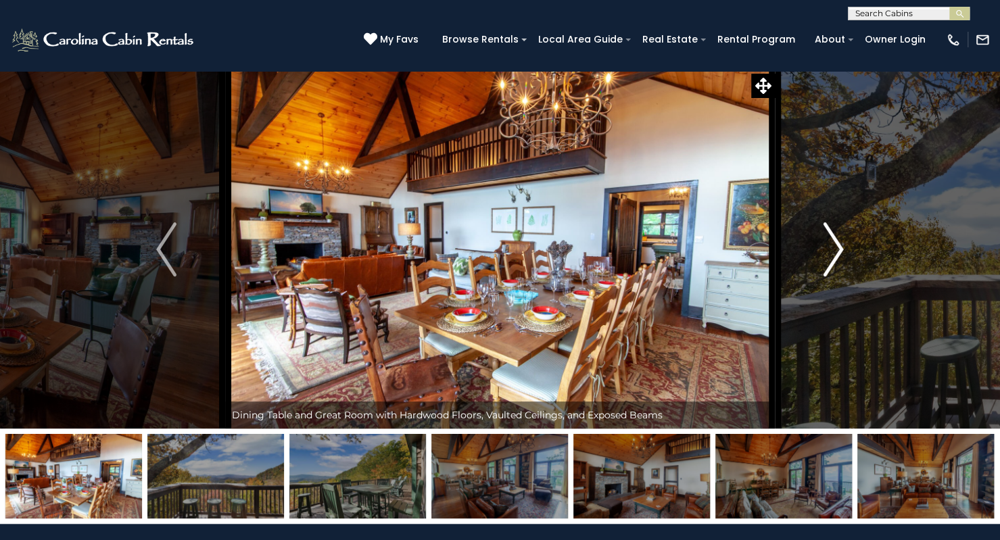
click at [836, 250] on img "Next" at bounding box center [834, 249] width 20 height 54
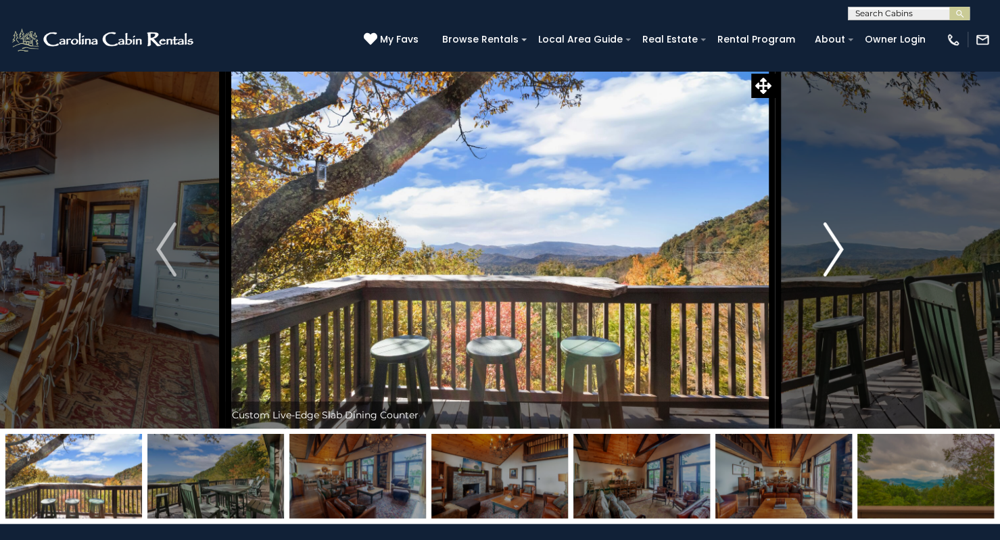
click at [836, 250] on img "Next" at bounding box center [834, 249] width 20 height 54
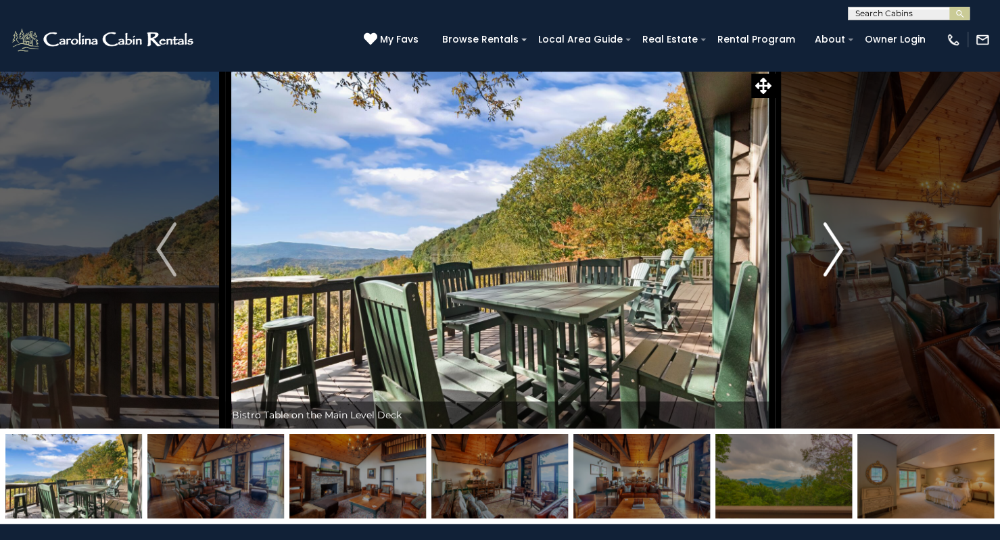
click at [836, 250] on img "Next" at bounding box center [834, 249] width 20 height 54
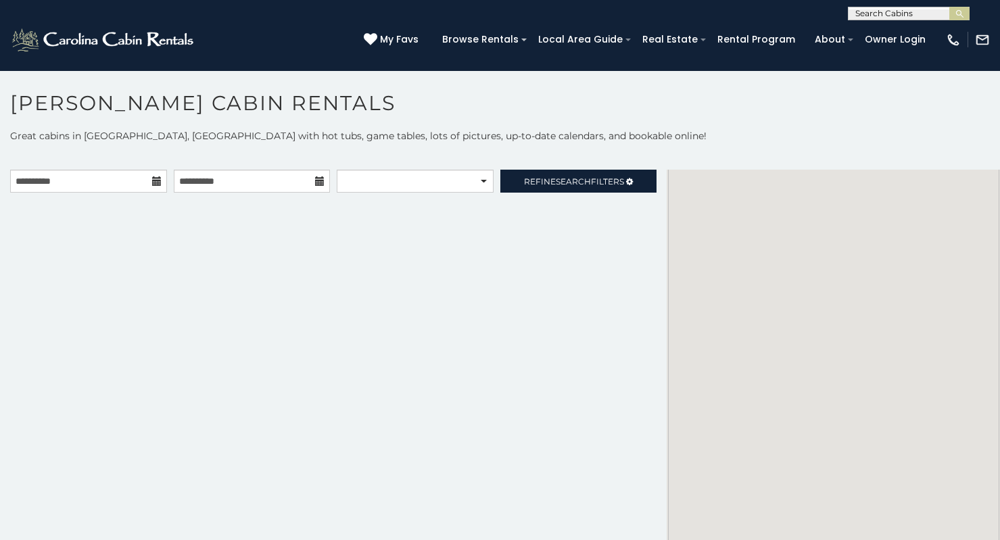
select select
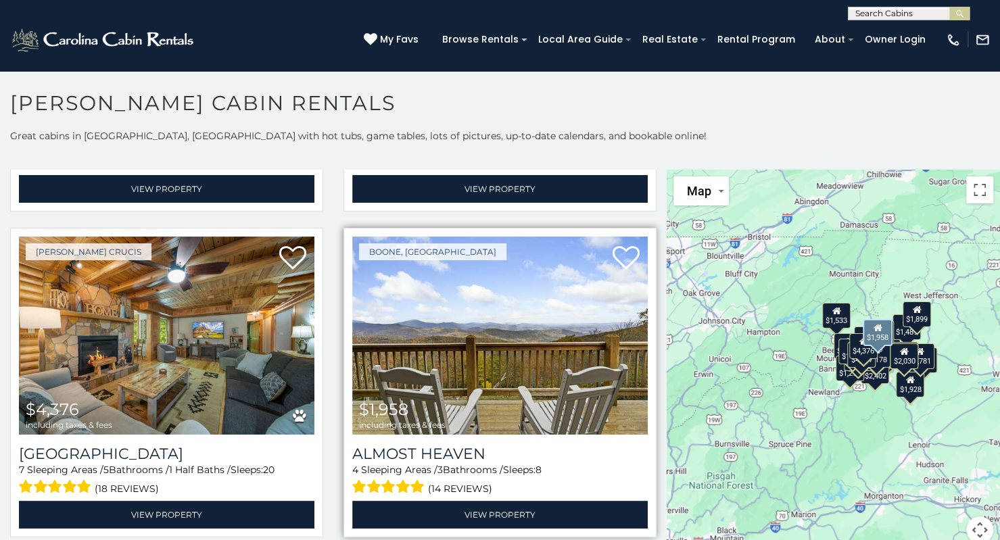
scroll to position [617, 0]
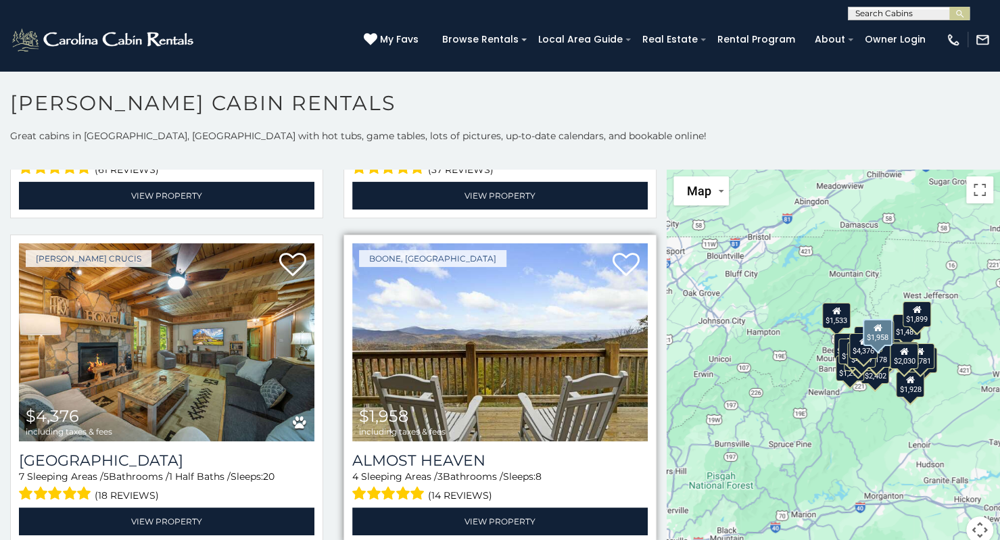
click at [535, 270] on img at bounding box center [500, 342] width 296 height 198
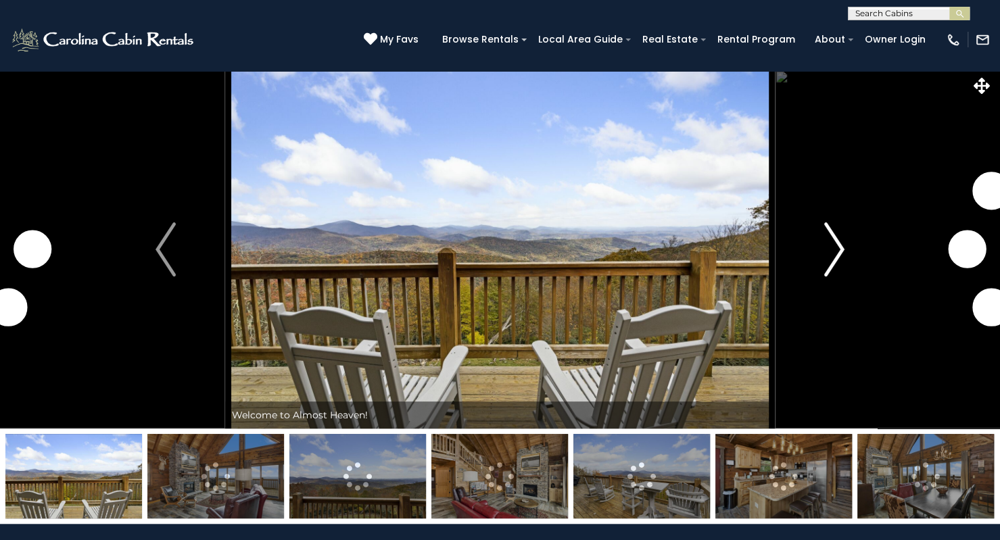
click at [833, 250] on img "Next" at bounding box center [834, 249] width 20 height 54
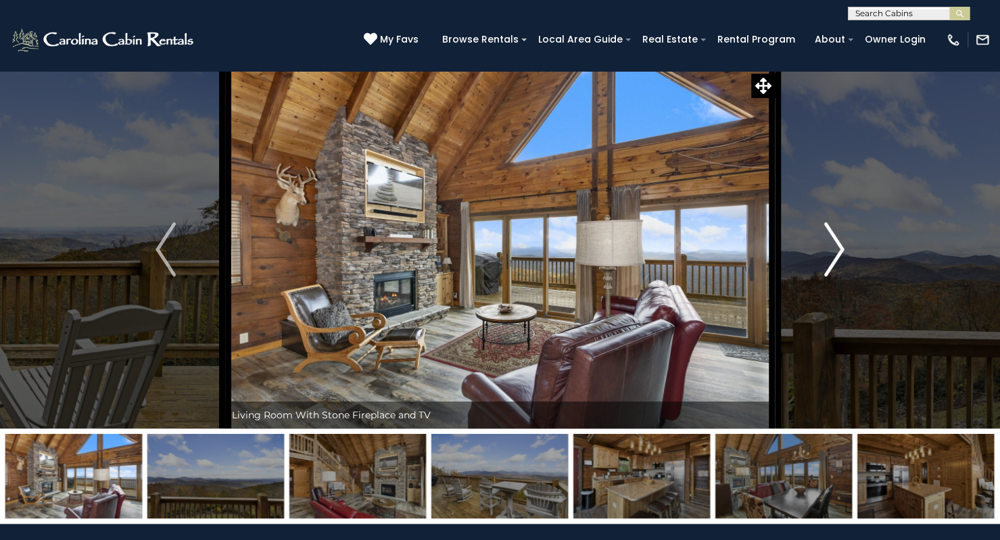
click at [833, 250] on img "Next" at bounding box center [834, 249] width 20 height 54
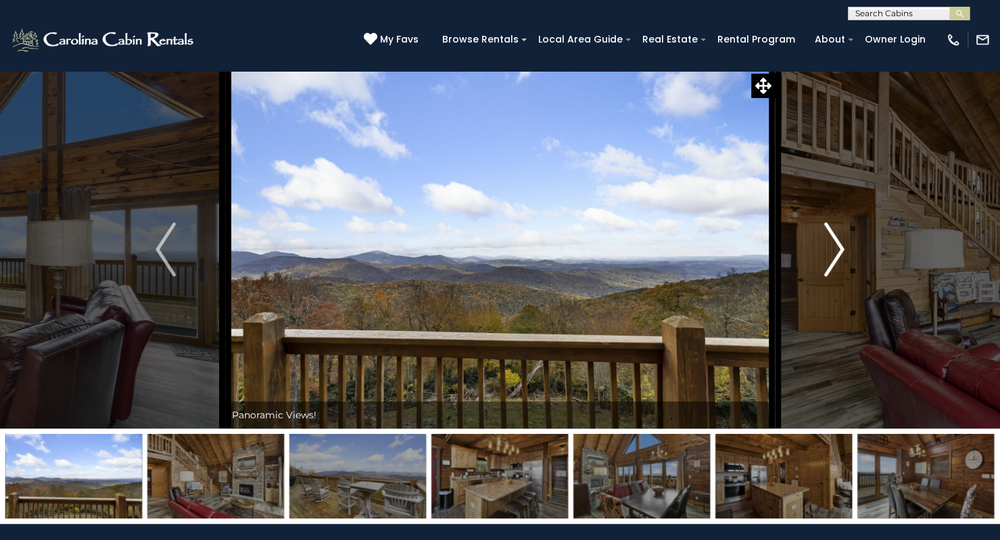
click at [833, 250] on img "Next" at bounding box center [834, 249] width 20 height 54
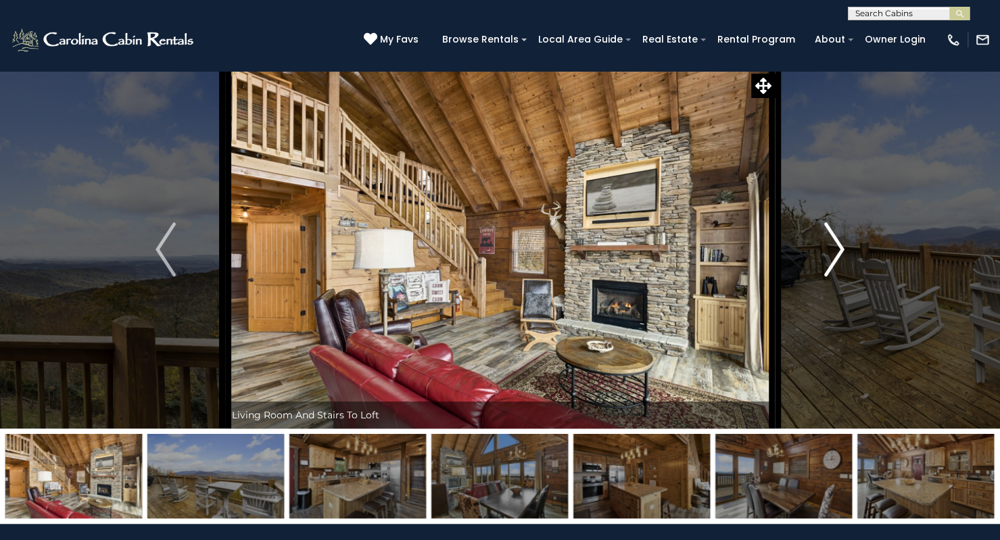
click at [833, 250] on img "Next" at bounding box center [834, 249] width 20 height 54
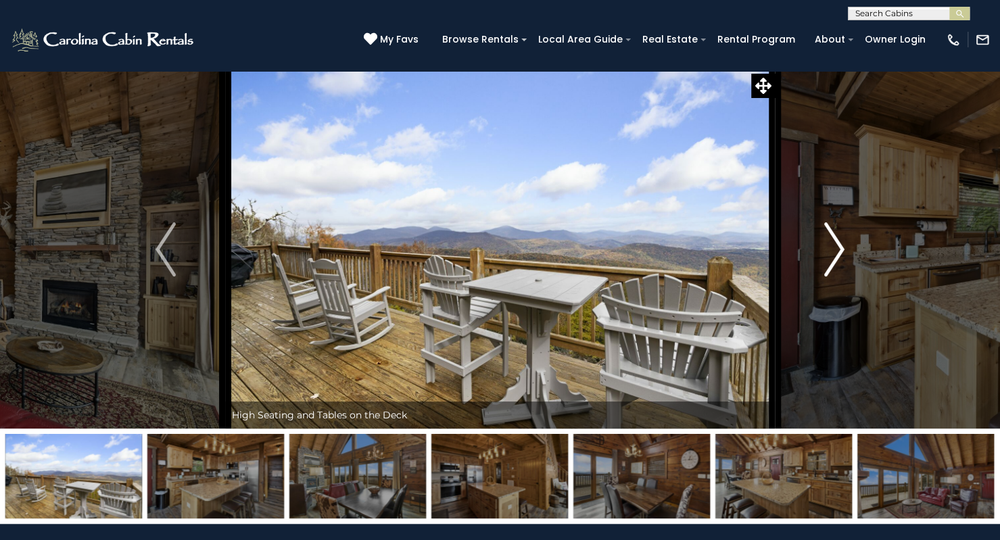
click at [833, 250] on img "Next" at bounding box center [834, 249] width 20 height 54
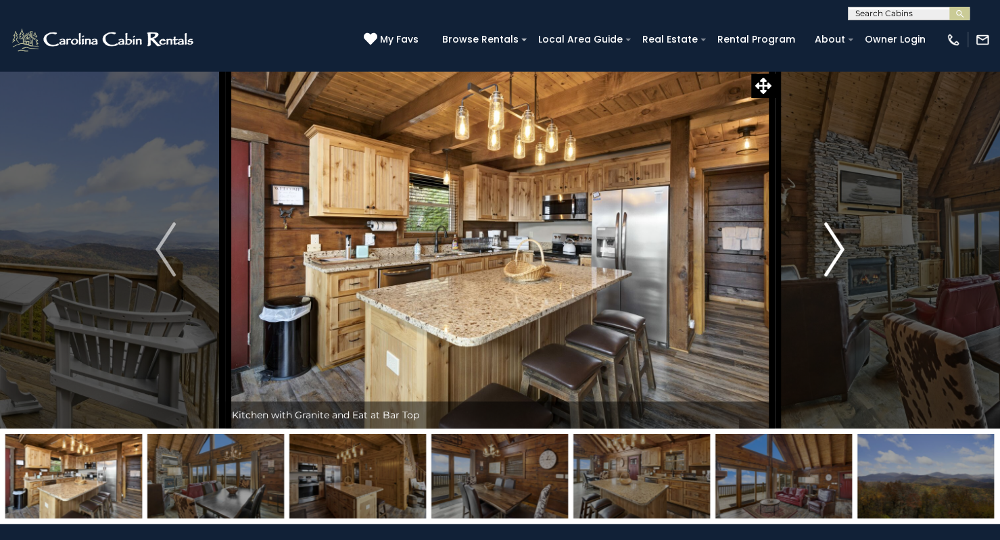
click at [833, 250] on img "Next" at bounding box center [834, 249] width 20 height 54
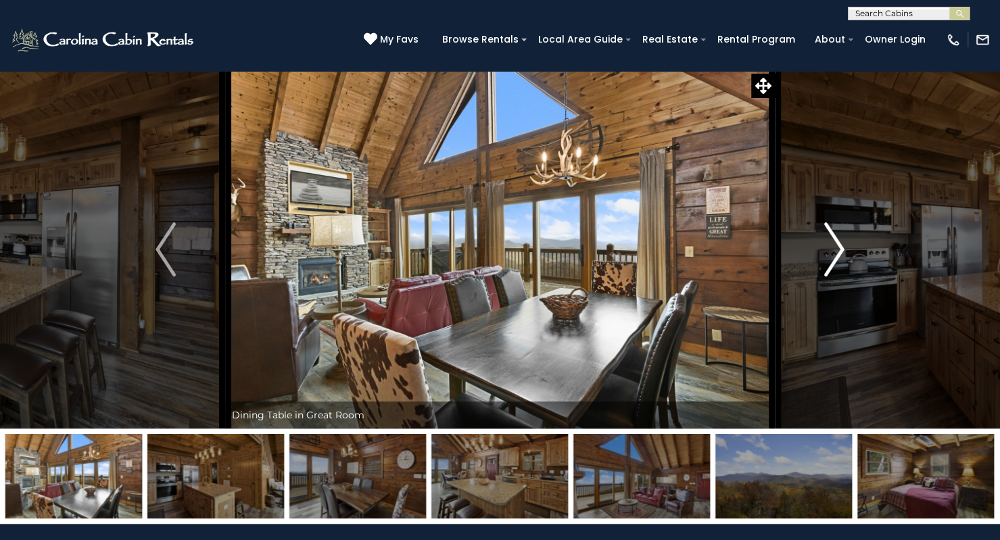
click at [833, 250] on img "Next" at bounding box center [834, 249] width 20 height 54
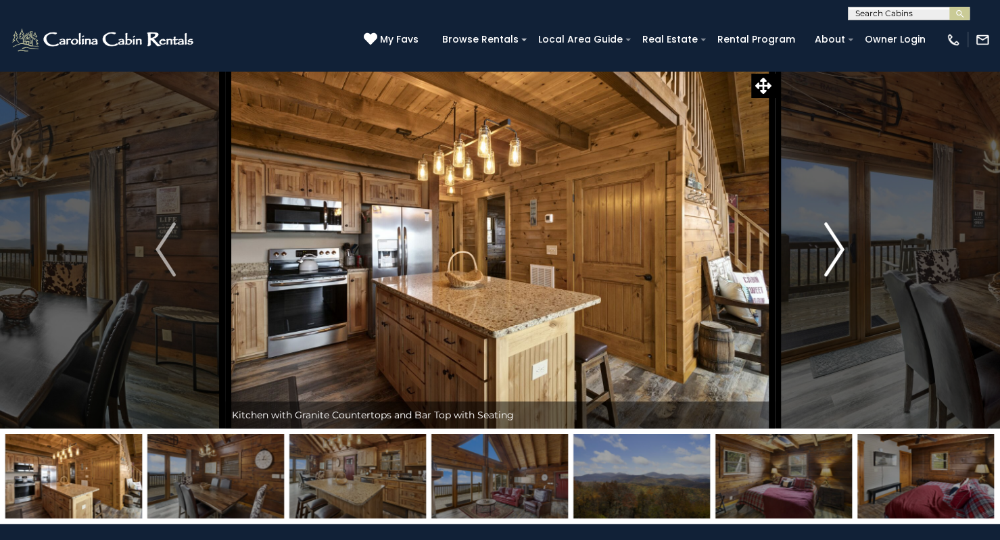
click at [833, 250] on img "Next" at bounding box center [834, 249] width 20 height 54
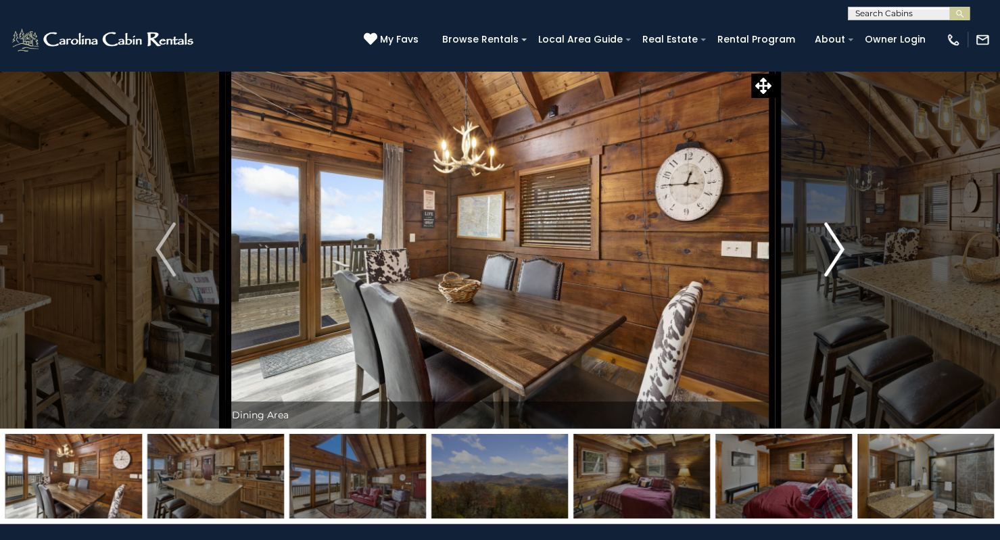
click at [833, 250] on img "Next" at bounding box center [834, 249] width 20 height 54
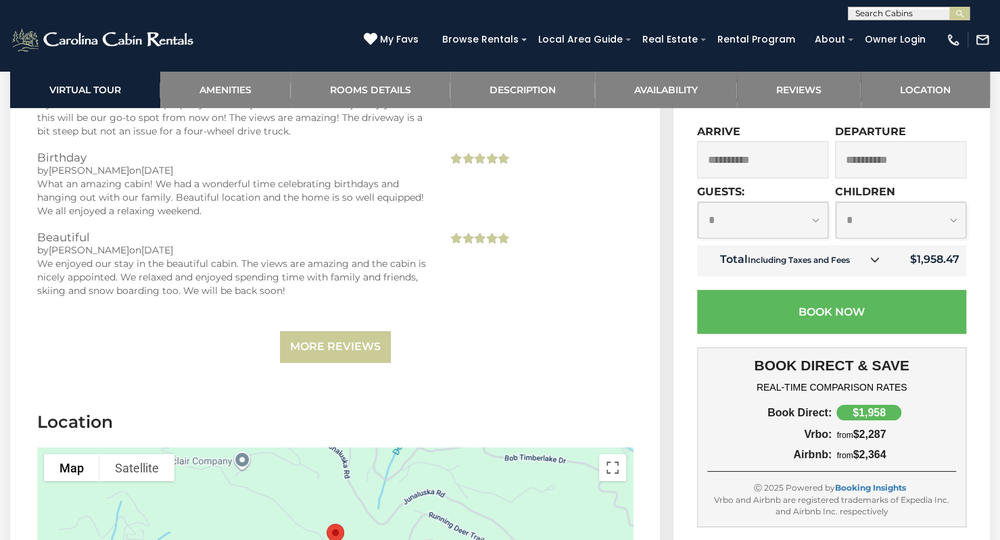
scroll to position [2744, 0]
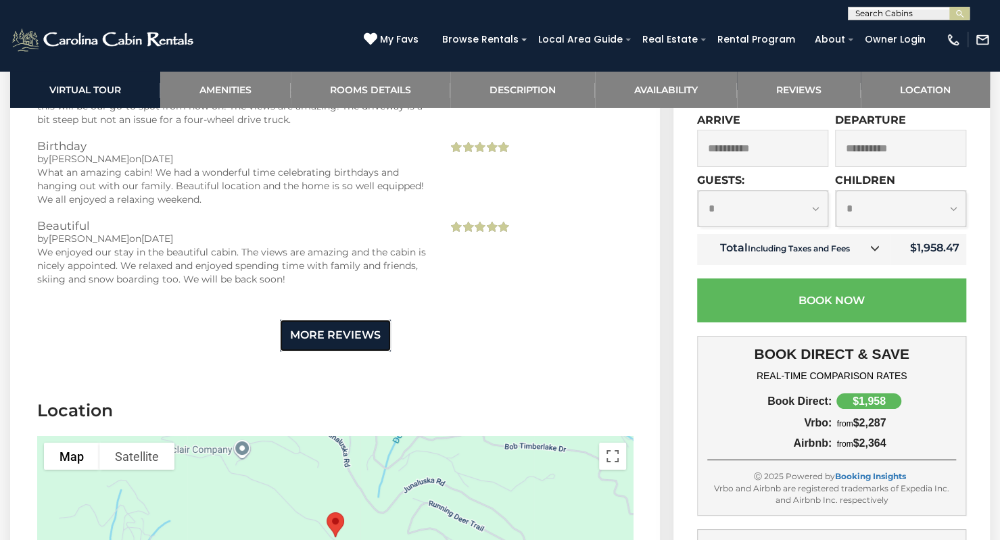
click at [335, 327] on link "More Reviews" at bounding box center [335, 336] width 111 height 32
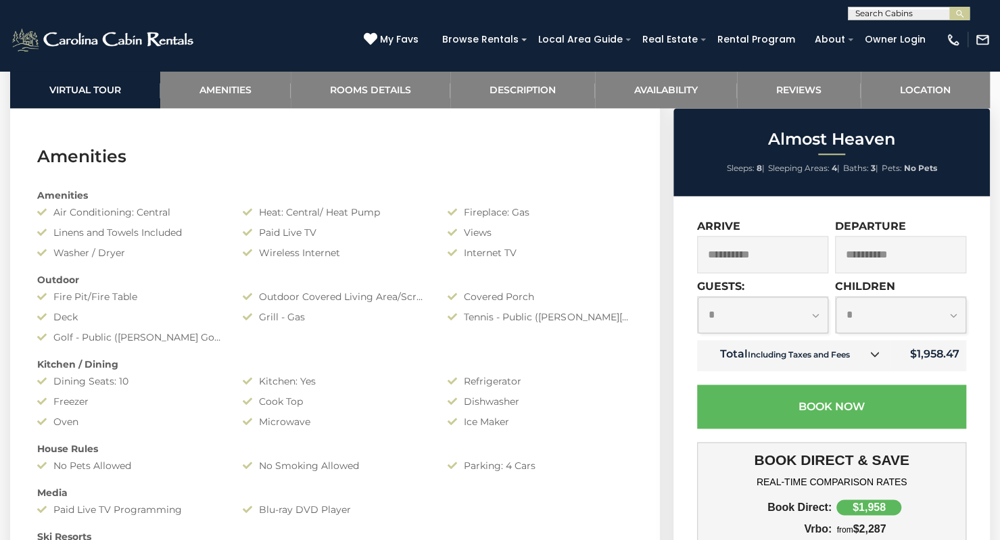
scroll to position [915, 0]
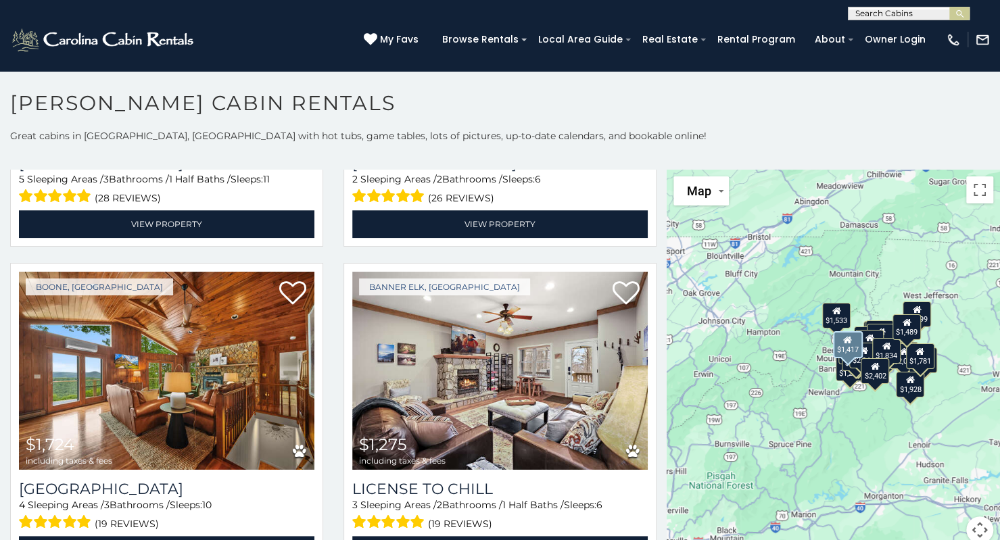
scroll to position [3849, 0]
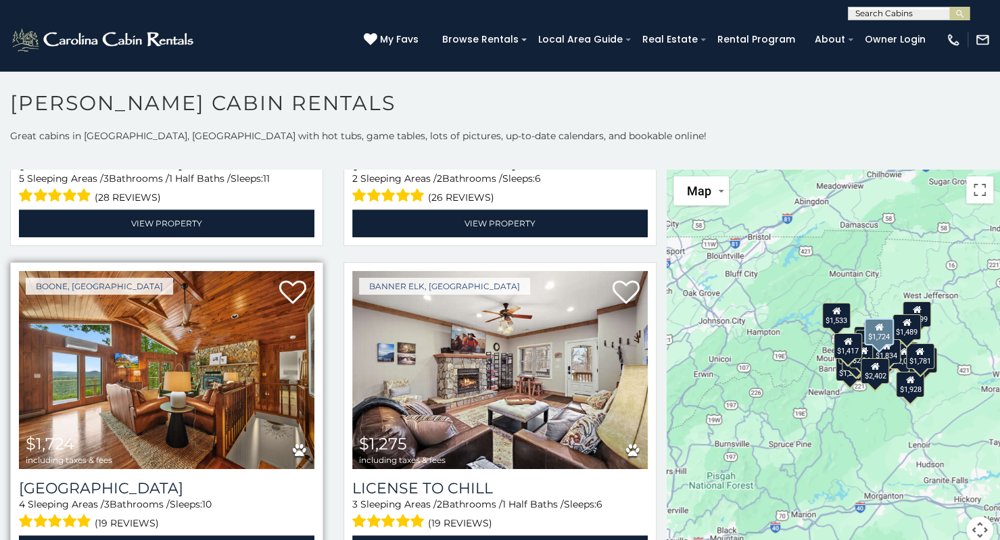
click at [193, 352] on img at bounding box center [167, 370] width 296 height 198
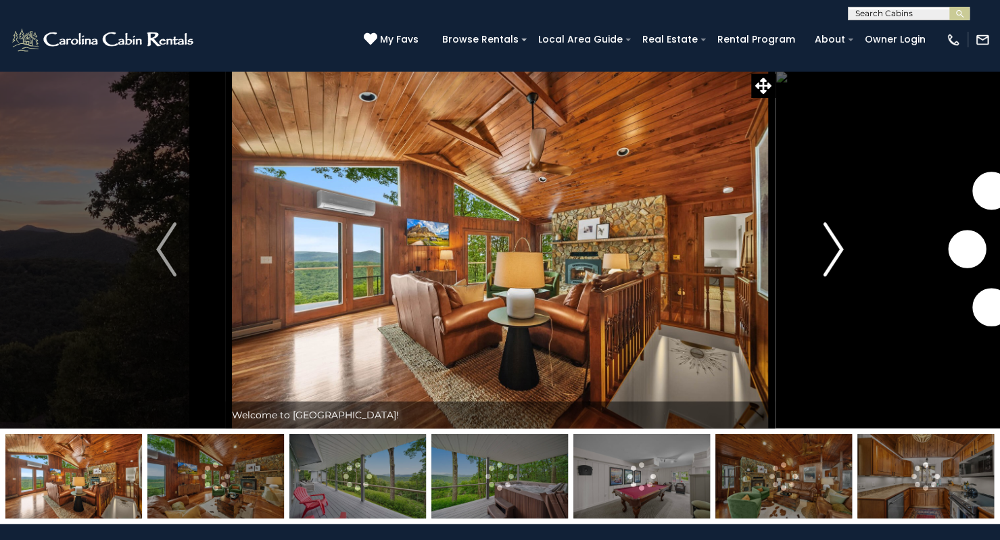
click at [826, 255] on img "Next" at bounding box center [834, 249] width 20 height 54
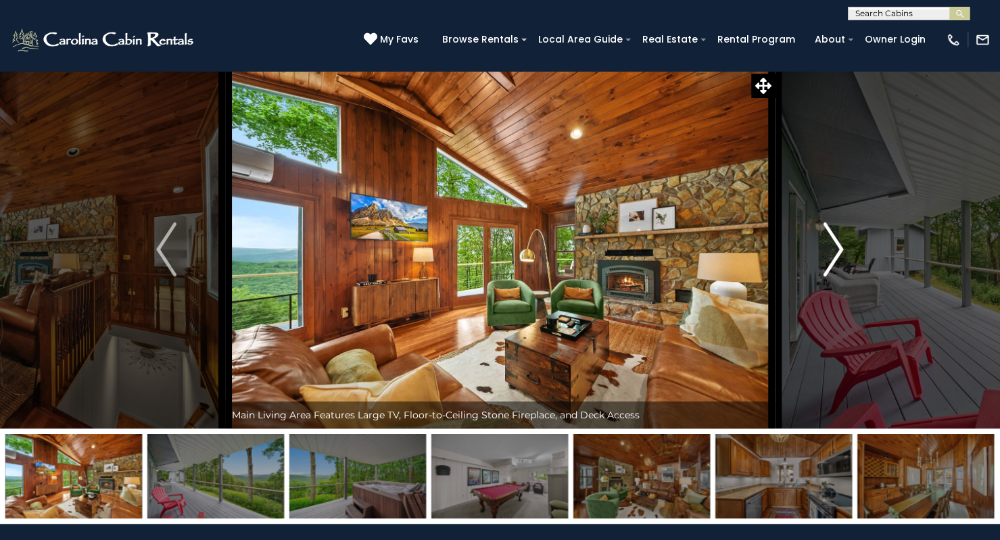
click at [826, 255] on img "Next" at bounding box center [834, 249] width 20 height 54
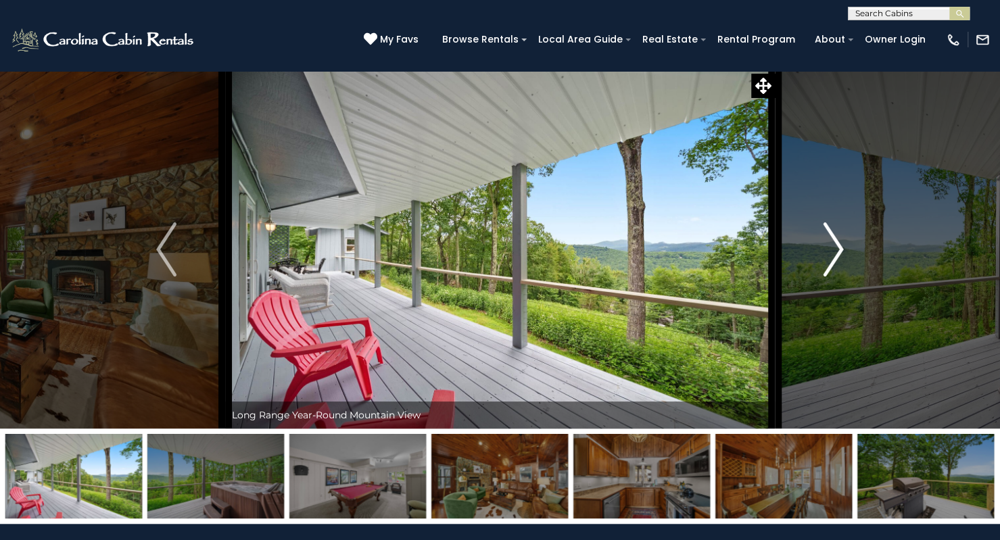
click at [826, 255] on img "Next" at bounding box center [834, 249] width 20 height 54
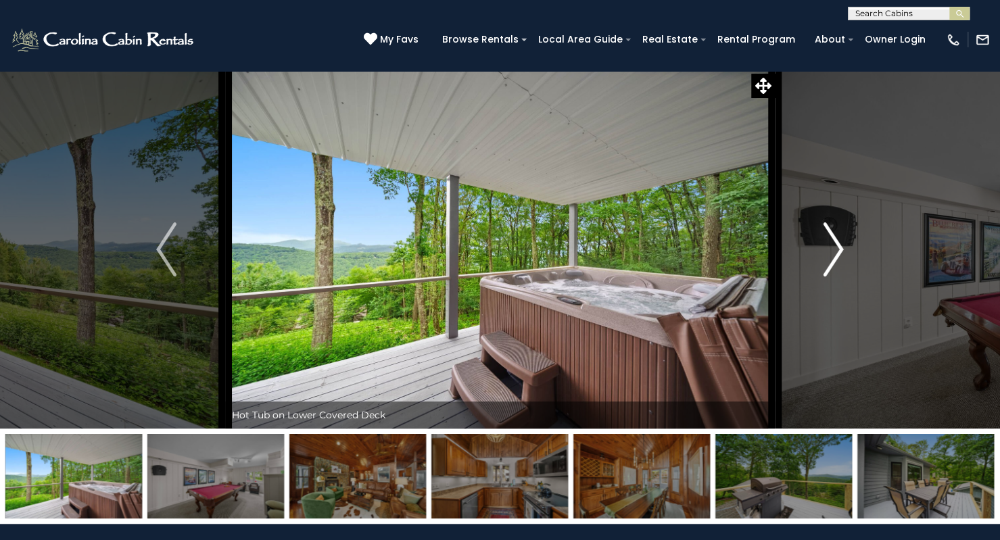
click at [826, 255] on img "Next" at bounding box center [834, 249] width 20 height 54
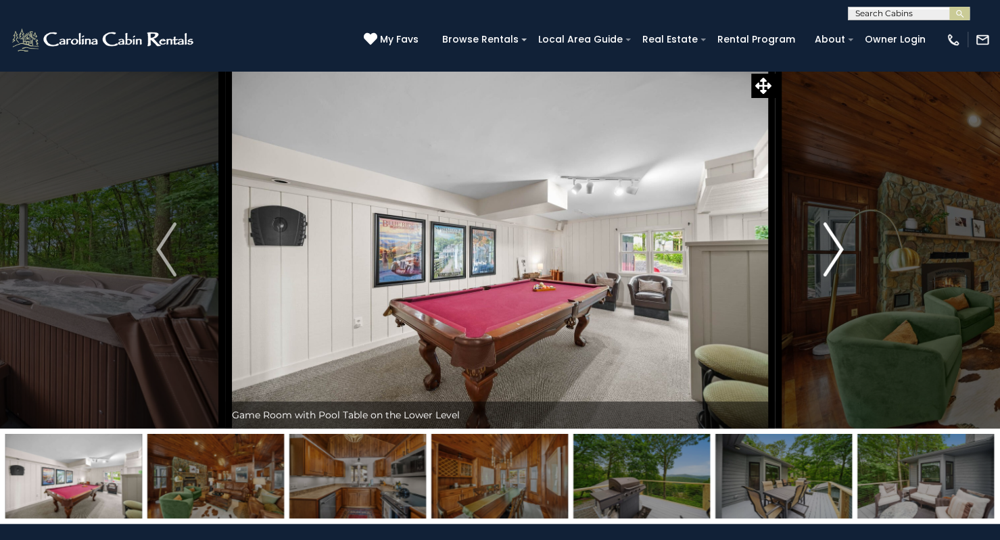
click at [826, 255] on img "Next" at bounding box center [834, 249] width 20 height 54
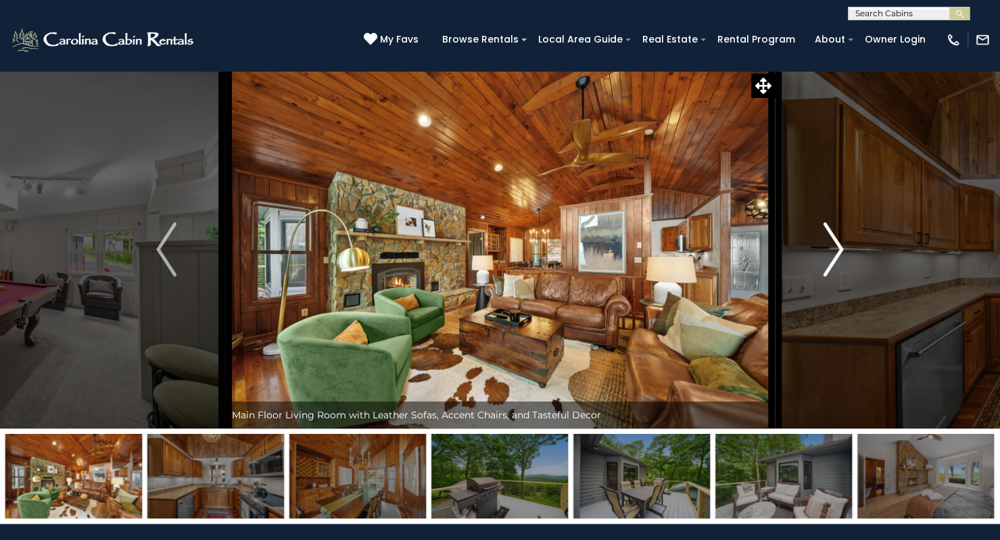
click at [826, 255] on img "Next" at bounding box center [834, 249] width 20 height 54
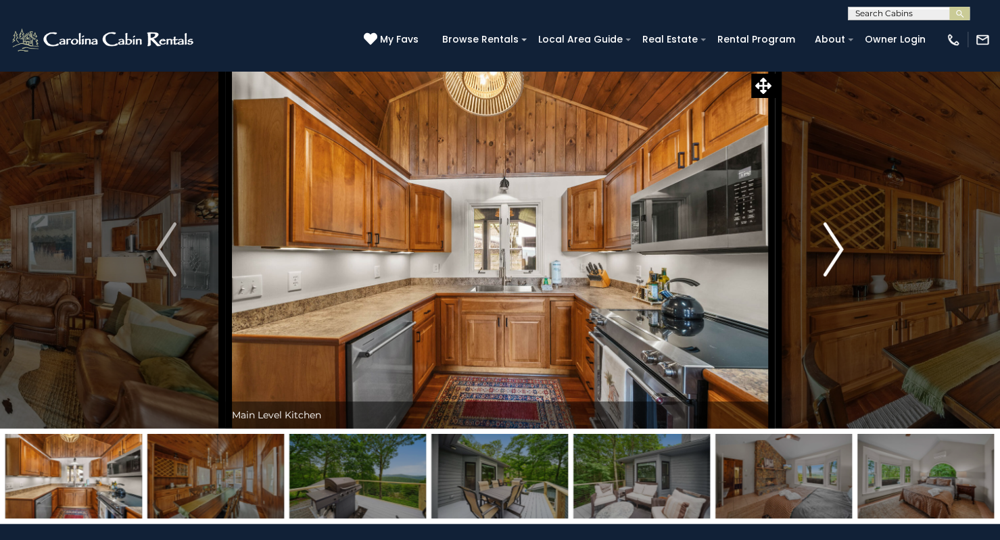
click at [826, 255] on img "Next" at bounding box center [834, 249] width 20 height 54
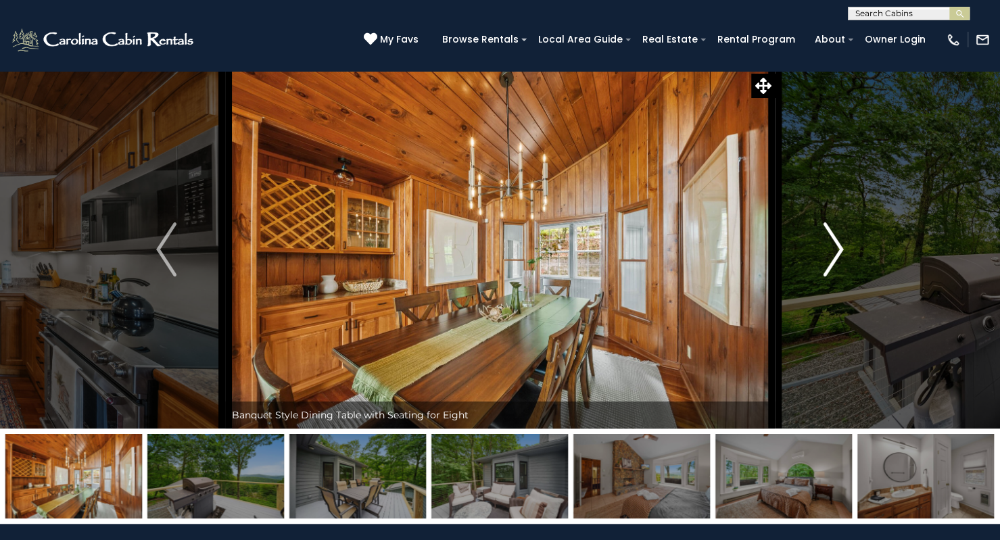
click at [826, 255] on img "Next" at bounding box center [834, 249] width 20 height 54
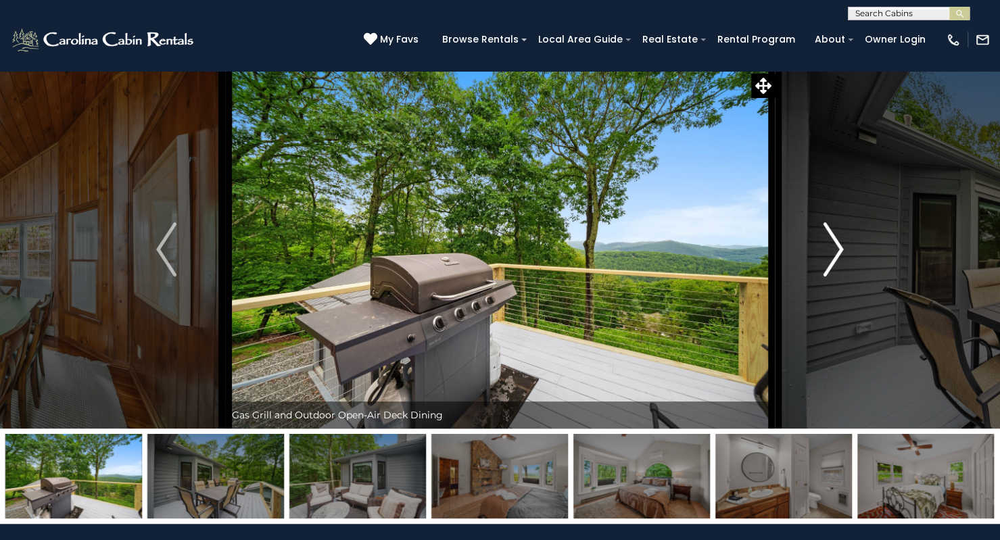
click at [826, 255] on img "Next" at bounding box center [834, 249] width 20 height 54
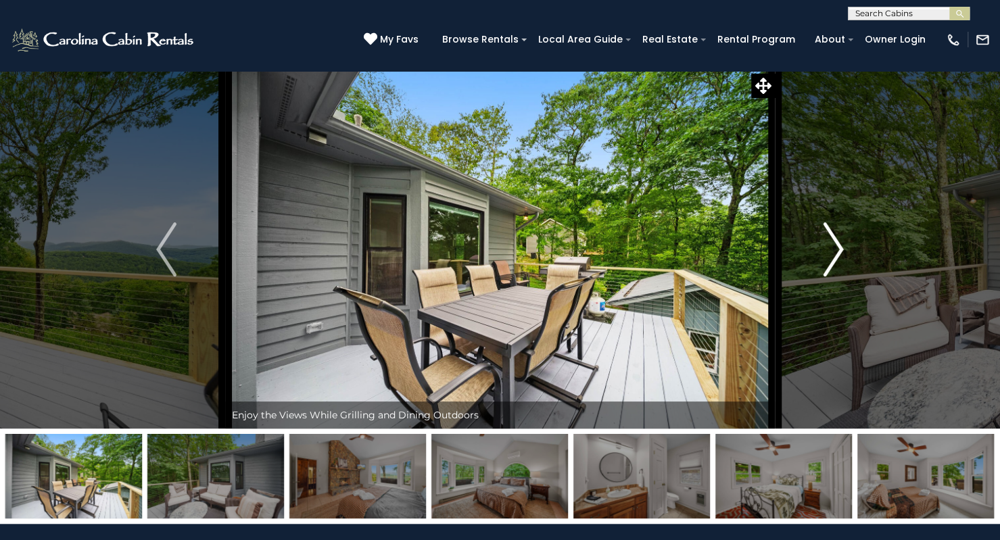
click at [826, 255] on img "Next" at bounding box center [834, 249] width 20 height 54
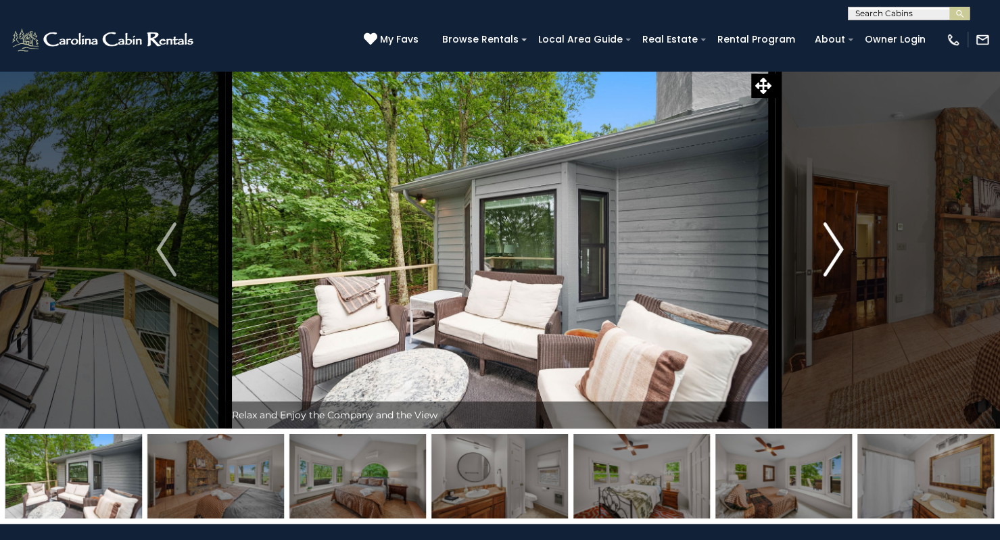
click at [826, 255] on img "Next" at bounding box center [834, 249] width 20 height 54
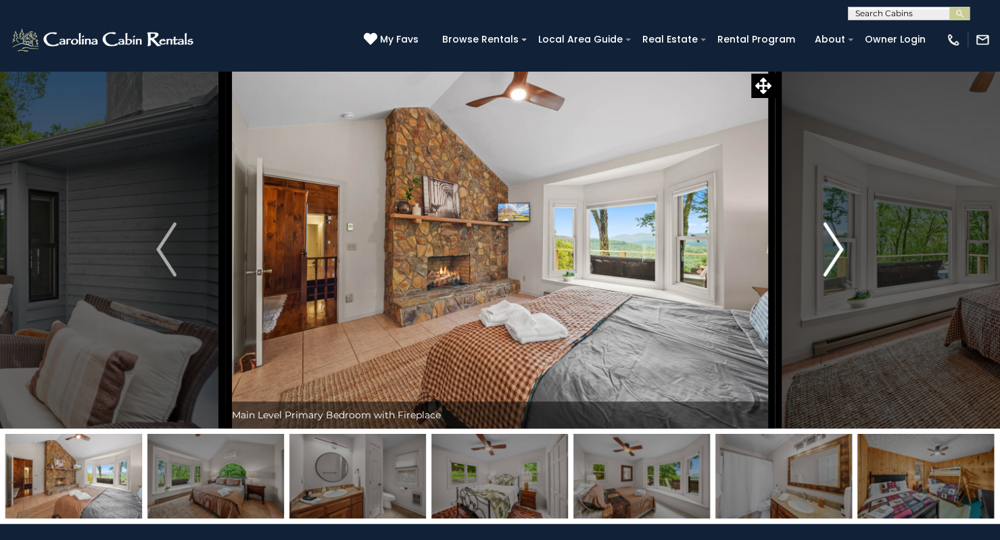
click at [826, 255] on img "Next" at bounding box center [834, 249] width 20 height 54
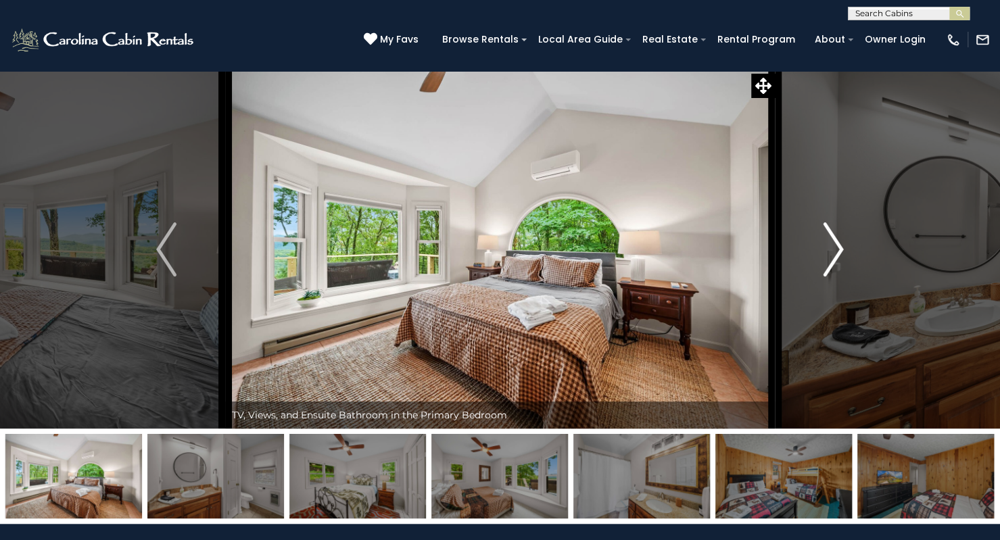
click at [826, 255] on img "Next" at bounding box center [834, 249] width 20 height 54
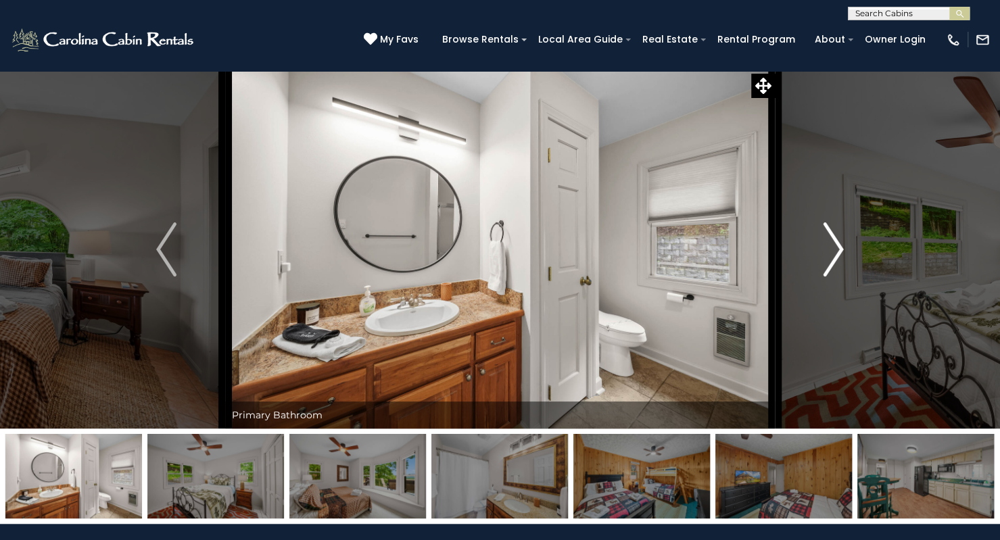
click at [826, 255] on img "Next" at bounding box center [834, 249] width 20 height 54
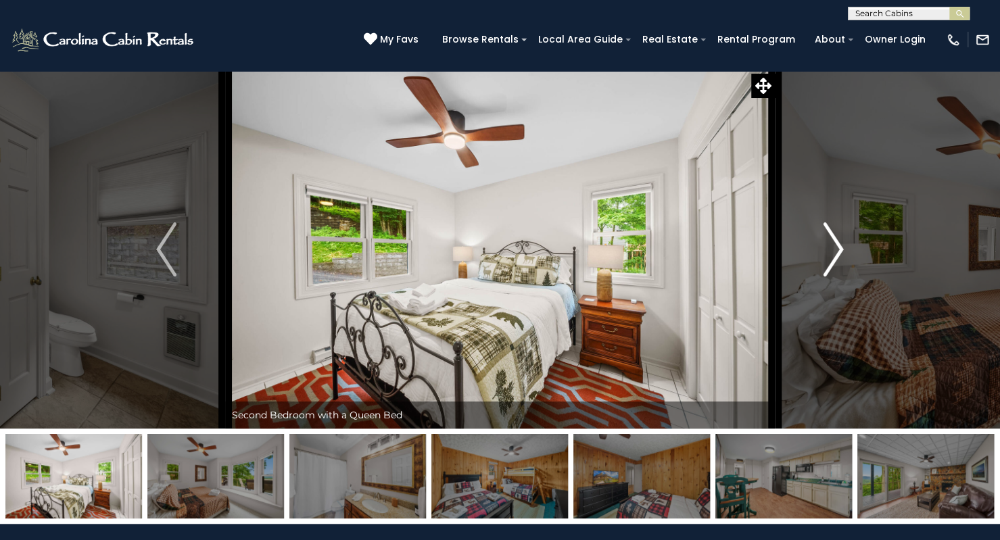
click at [826, 255] on img "Next" at bounding box center [834, 249] width 20 height 54
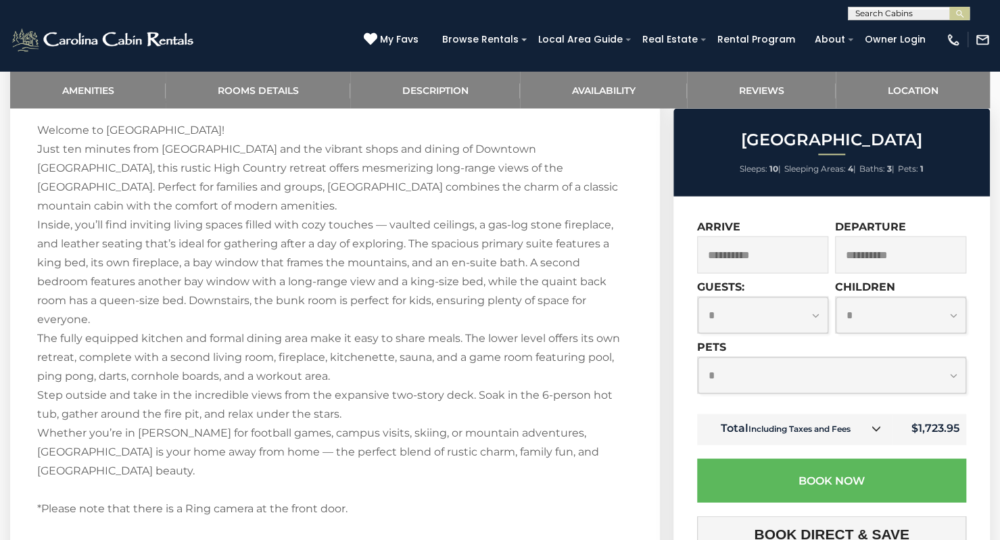
scroll to position [1420, 0]
click at [494, 305] on div "Welcome to Longview Lodge! Just ten minutes from Appalachian State University a…" at bounding box center [335, 413] width 596 height 587
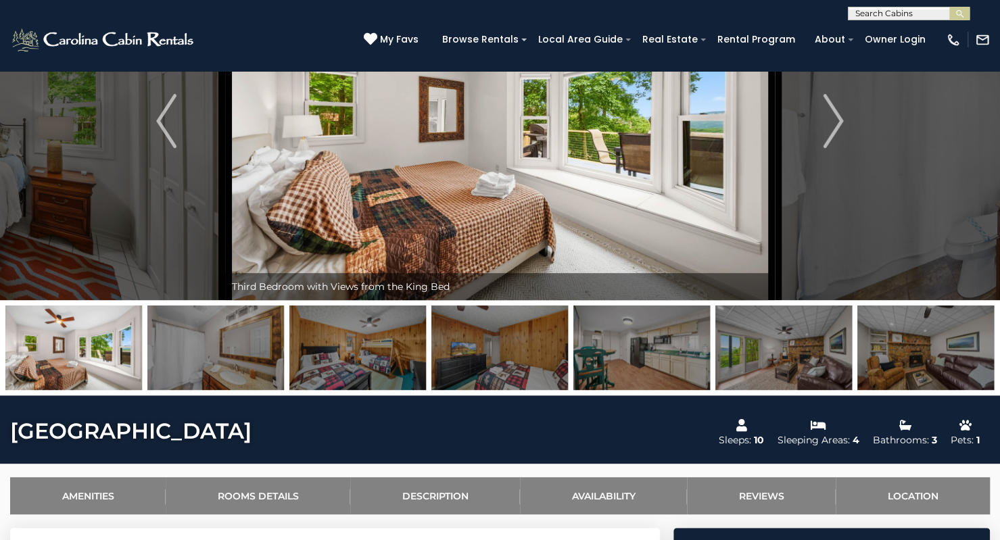
scroll to position [0, 0]
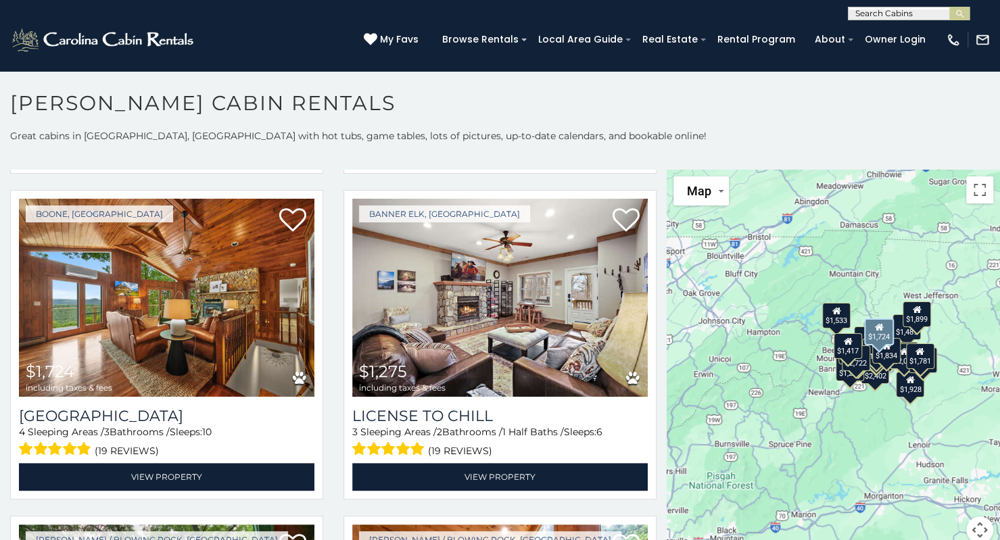
scroll to position [4132, 0]
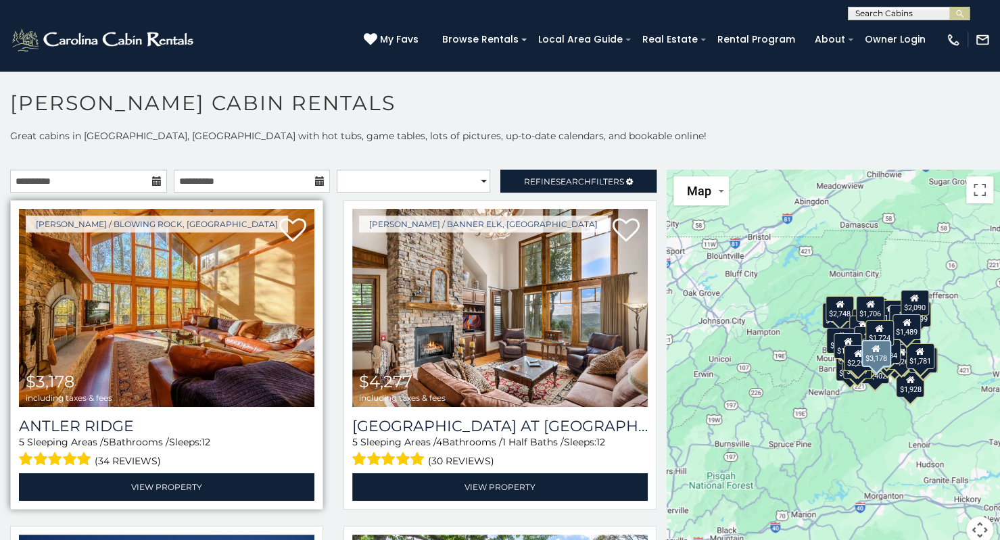
scroll to position [1, 0]
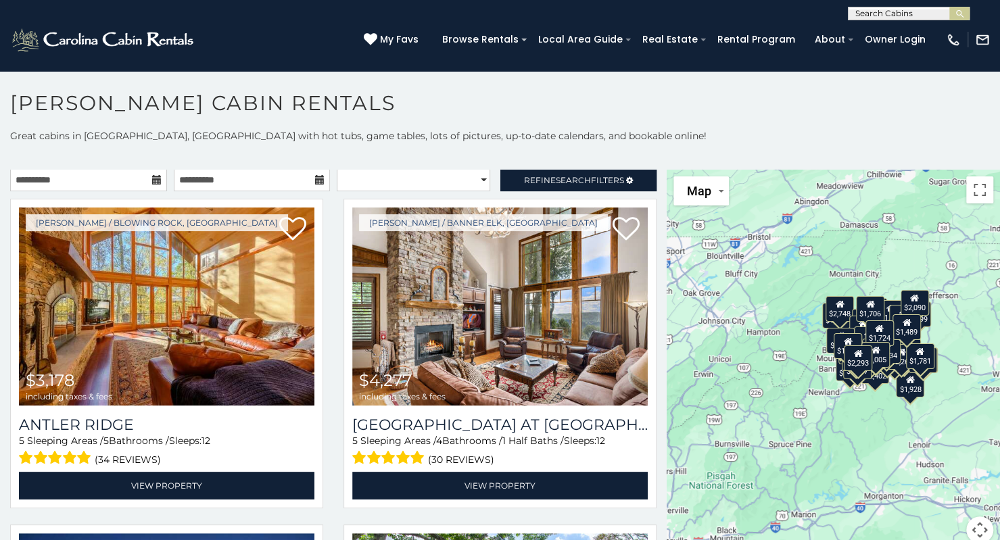
click at [152, 181] on icon at bounding box center [156, 179] width 9 height 9
click at [94, 182] on input "**********" at bounding box center [88, 179] width 157 height 23
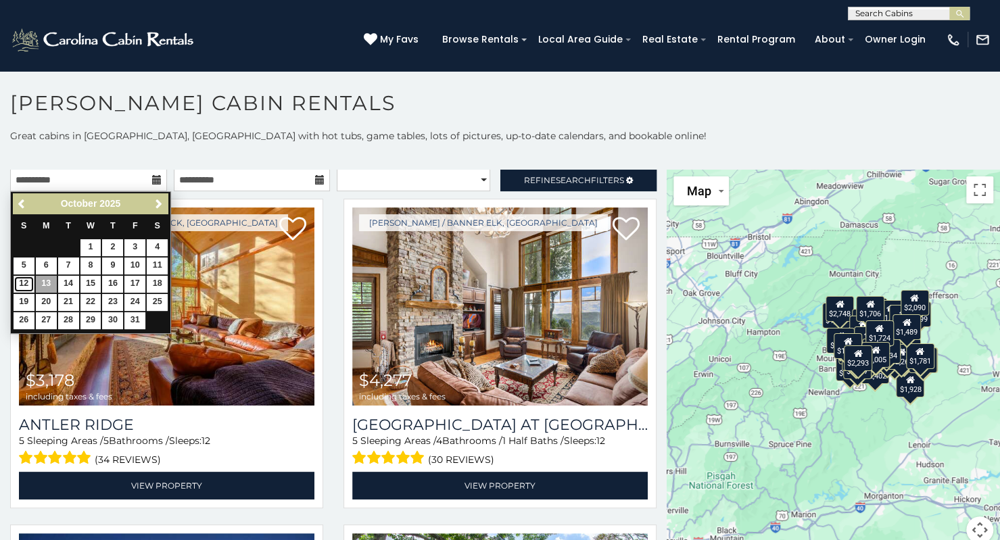
click at [24, 279] on link "12" at bounding box center [24, 284] width 21 height 17
type input "**********"
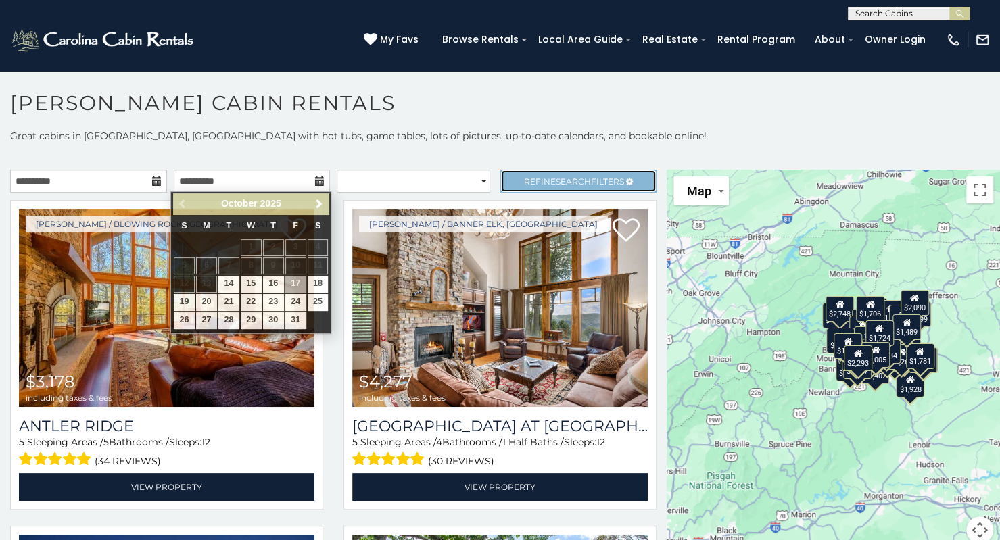
click at [556, 181] on span "Search" at bounding box center [573, 182] width 35 height 10
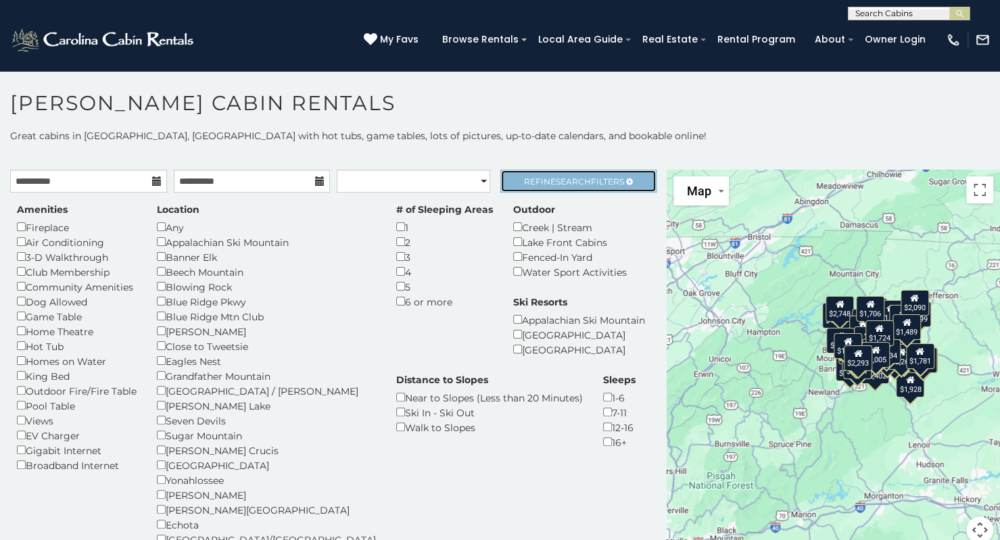
click at [586, 172] on link "Refine Search Filters" at bounding box center [578, 181] width 157 height 23
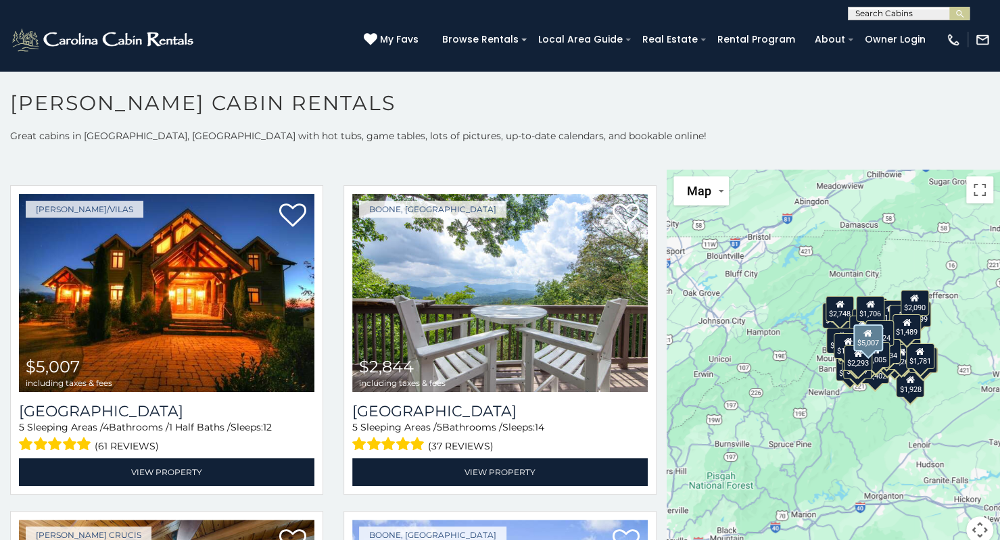
scroll to position [731, 0]
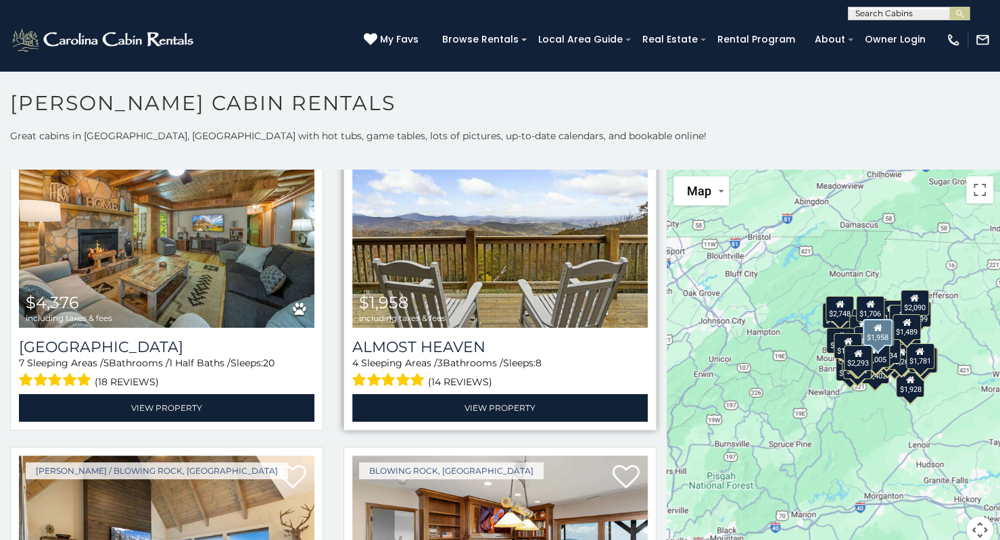
click at [484, 289] on img at bounding box center [500, 229] width 296 height 198
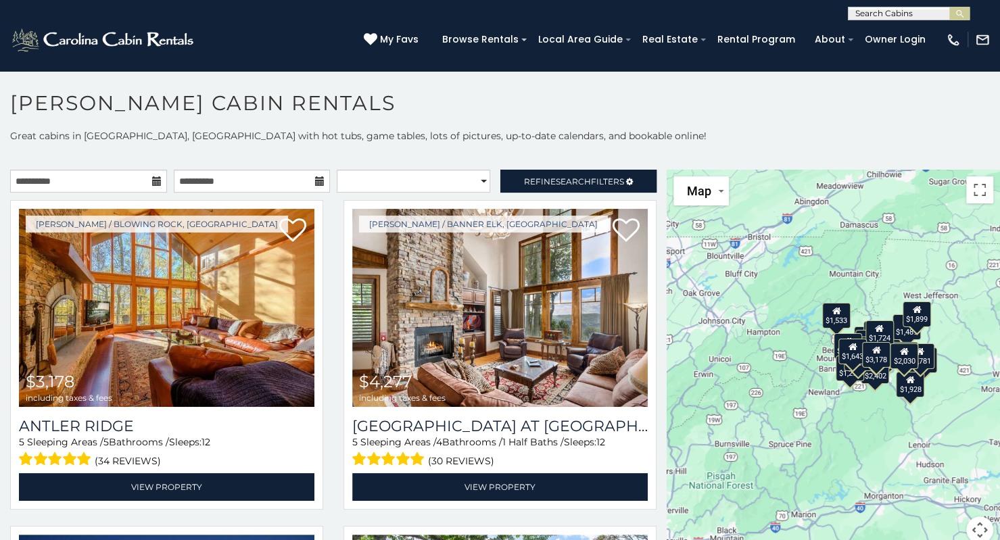
click at [154, 181] on icon at bounding box center [156, 181] width 9 height 9
click at [95, 181] on input "**********" at bounding box center [88, 181] width 157 height 23
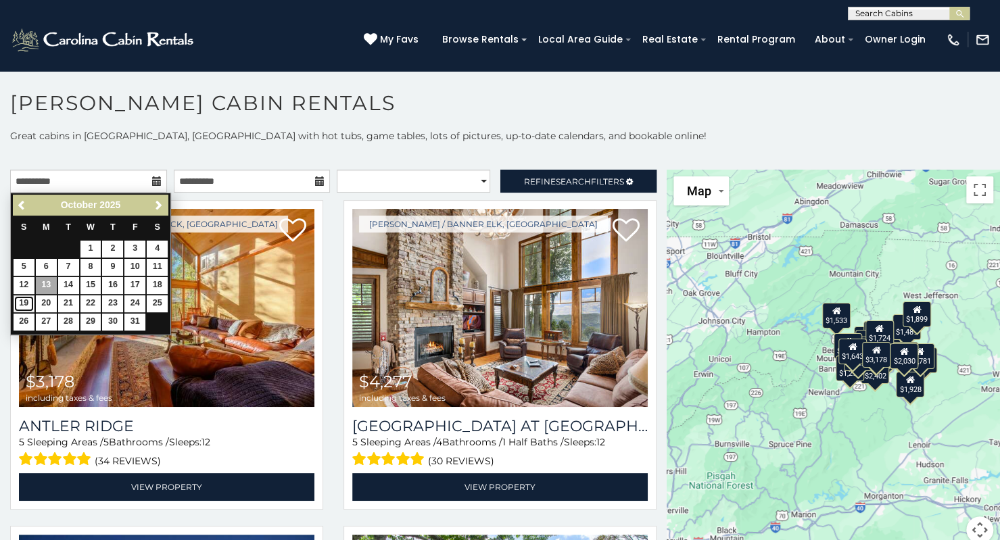
click at [30, 301] on link "19" at bounding box center [24, 304] width 21 height 17
type input "**********"
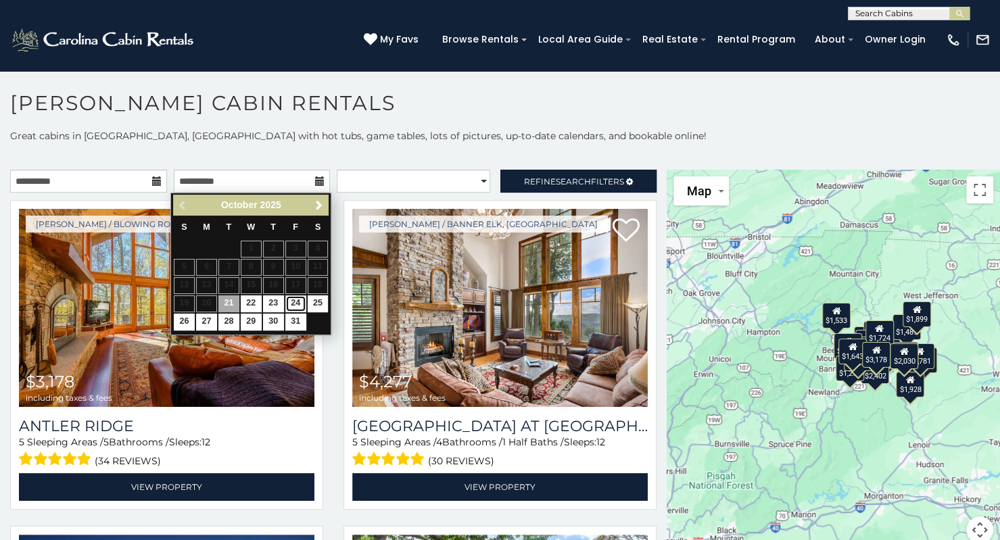
click at [298, 300] on link "24" at bounding box center [295, 304] width 21 height 17
type input "**********"
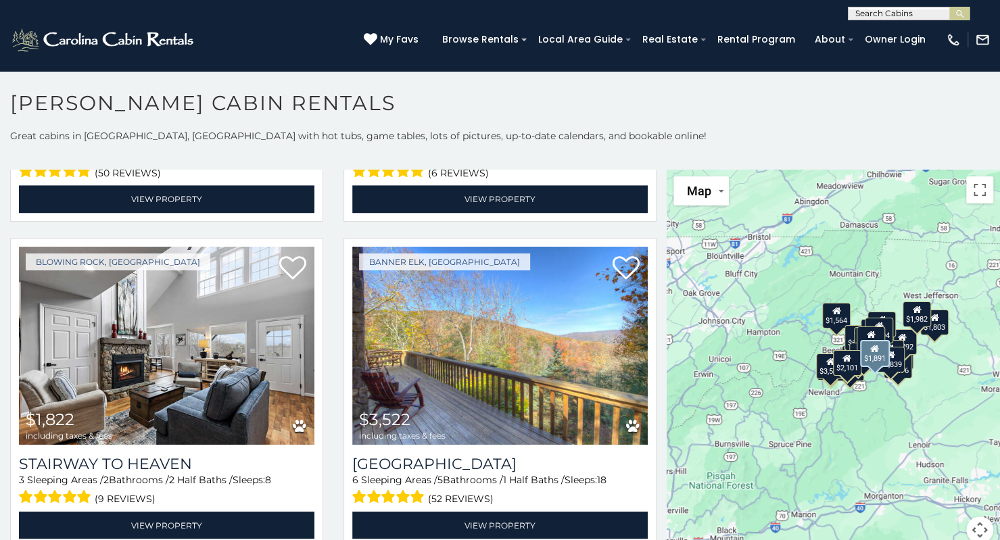
scroll to position [4200, 0]
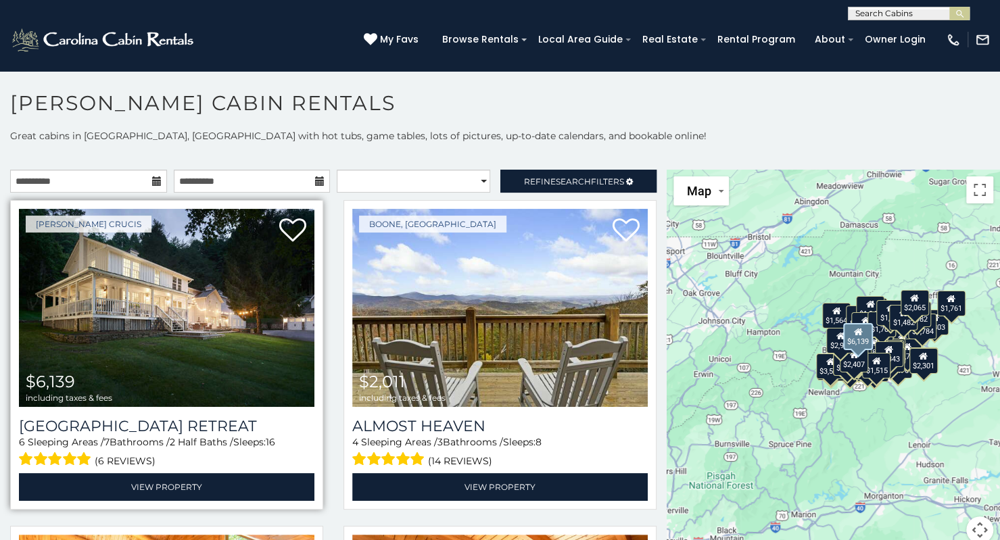
scroll to position [5, 0]
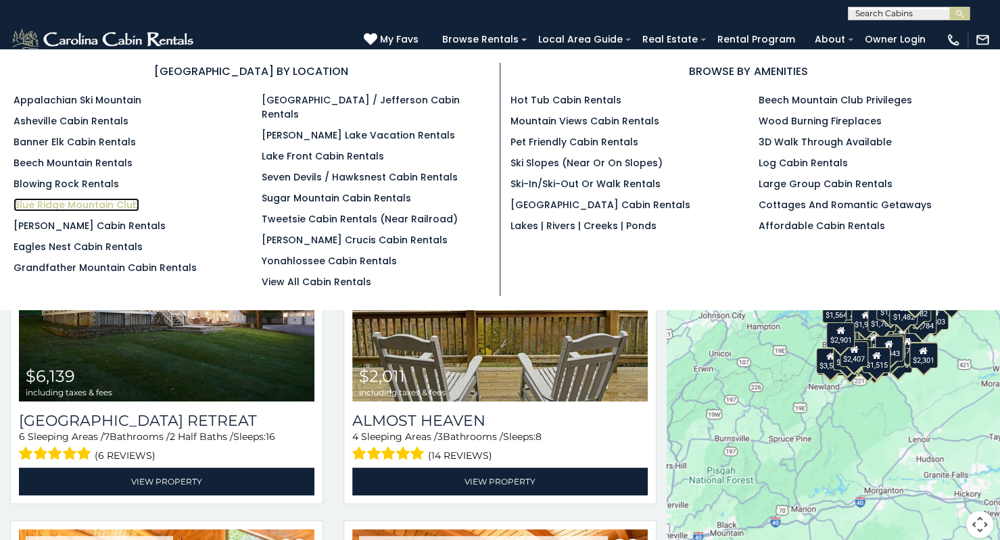
click at [87, 205] on link "Blue Ridge Mountain Club" at bounding box center [77, 205] width 126 height 14
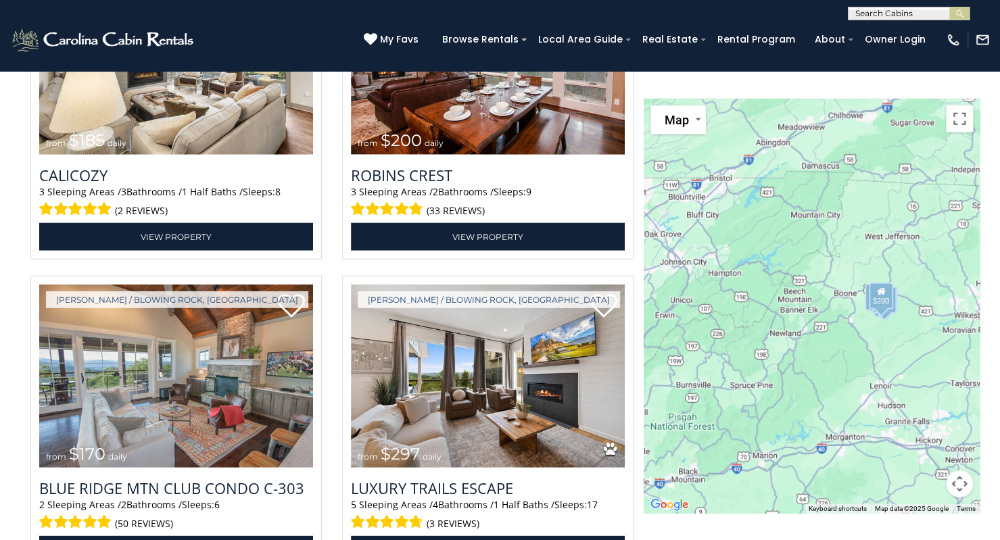
scroll to position [1988, 0]
